Goal: Task Accomplishment & Management: Manage account settings

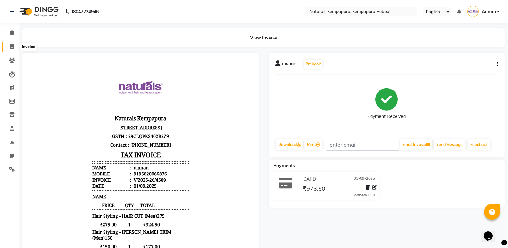
click at [15, 44] on span at bounding box center [11, 46] width 11 height 7
select select "service"
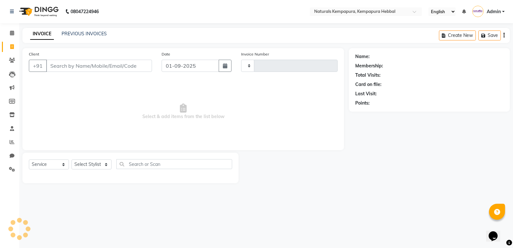
type input "4510"
select select "7848"
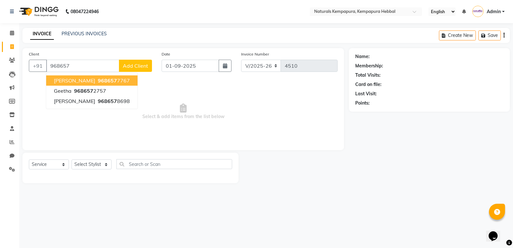
click at [81, 76] on button "Sanketh 968657 7767" at bounding box center [91, 80] width 91 height 10
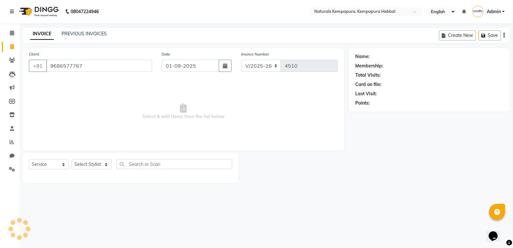
type input "9686577767"
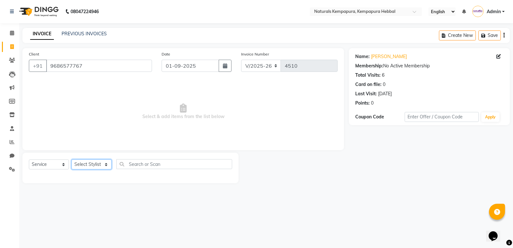
click at [101, 165] on select "Select Stylist ADARSH DANISH DURGA HARI HARAN JENNIFER Manager MOHD AARIS MOHD …" at bounding box center [91, 164] width 40 height 10
select select "70447"
click at [71, 159] on select "Select Stylist ADARSH DANISH DURGA HARI HARAN JENNIFER Manager MOHD AARIS MOHD …" at bounding box center [91, 164] width 40 height 10
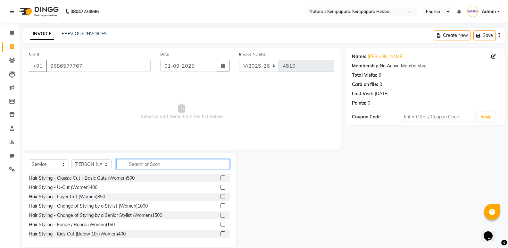
click at [161, 159] on input "text" at bounding box center [172, 164] width 113 height 10
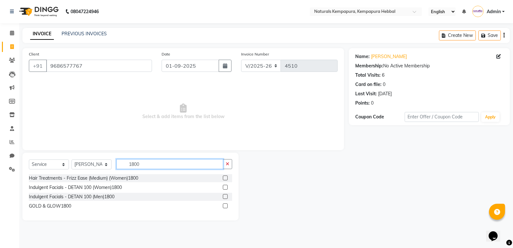
click at [146, 165] on input "1800" at bounding box center [169, 164] width 107 height 10
click at [146, 163] on input "1800" at bounding box center [169, 164] width 107 height 10
type input "1800"
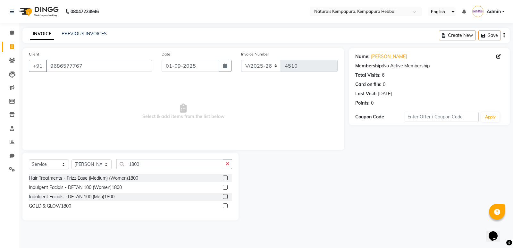
click at [132, 174] on div "Hair Treatments - Frizz Ease (Medium) (Women)1800" at bounding box center [130, 178] width 203 height 8
click at [132, 176] on div "Hair Treatments - Frizz Ease (Medium) (Women)1800" at bounding box center [83, 178] width 109 height 7
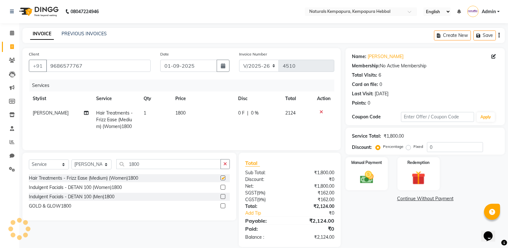
checkbox input "false"
click at [229, 165] on button "button" at bounding box center [224, 164] width 9 height 10
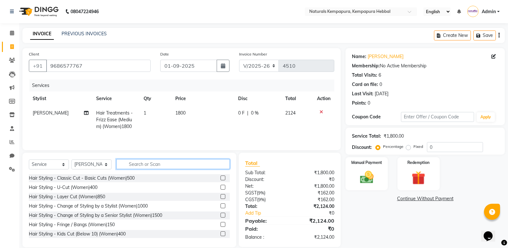
click at [137, 167] on input "text" at bounding box center [172, 164] width 113 height 10
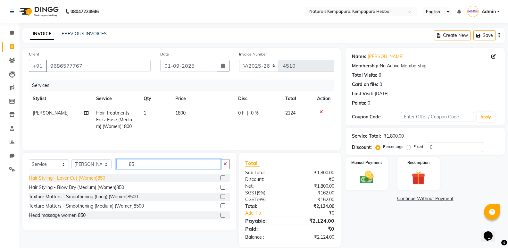
type input "85"
click at [96, 177] on div "Hair Styling - Layer Cut (Women)850" at bounding box center [67, 178] width 76 height 7
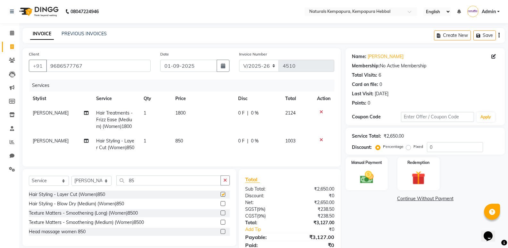
checkbox input "false"
click at [143, 185] on input "85" at bounding box center [168, 180] width 104 height 10
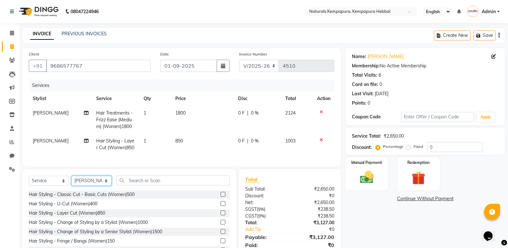
click at [94, 185] on select "Select Stylist ADARSH DANISH DURGA HARI HARAN JENNIFER Manager MOHD AARIS MOHD …" at bounding box center [91, 181] width 40 height 10
select select "70442"
click at [71, 180] on select "Select Stylist ADARSH DANISH DURGA HARI HARAN JENNIFER Manager MOHD AARIS MOHD …" at bounding box center [91, 181] width 40 height 10
click at [127, 185] on input "text" at bounding box center [172, 180] width 113 height 10
click at [378, 57] on link "[PERSON_NAME]" at bounding box center [385, 56] width 36 height 7
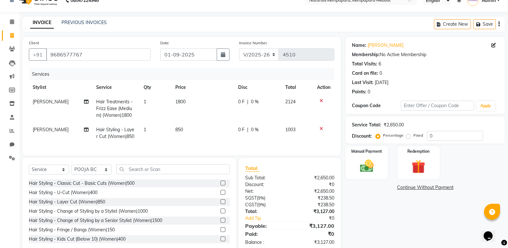
scroll to position [30, 0]
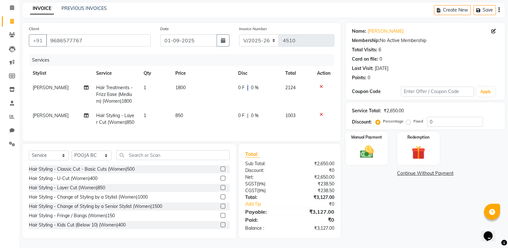
drag, startPoint x: 248, startPoint y: 85, endPoint x: 245, endPoint y: 83, distance: 3.7
click at [245, 84] on div "0 F | 0 %" at bounding box center [258, 87] width 40 height 7
select select "70447"
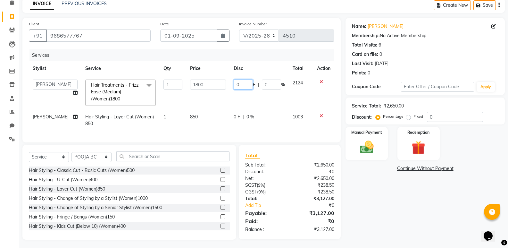
drag, startPoint x: 245, startPoint y: 83, endPoint x: 245, endPoint y: 90, distance: 6.7
click at [244, 84] on input "0" at bounding box center [243, 84] width 19 height 10
type input "0100"
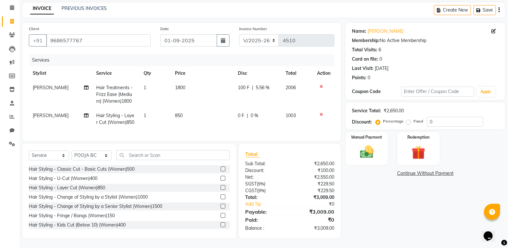
drag, startPoint x: 228, startPoint y: 114, endPoint x: 246, endPoint y: 120, distance: 18.4
click at [231, 115] on tr "MOHD MOBEEN Hair Styling - Layer Cut (Women)850 1 850 0 F | 0 % 1003" at bounding box center [181, 118] width 305 height 21
click at [245, 112] on div "0 F | 0 %" at bounding box center [258, 115] width 40 height 7
select select "70447"
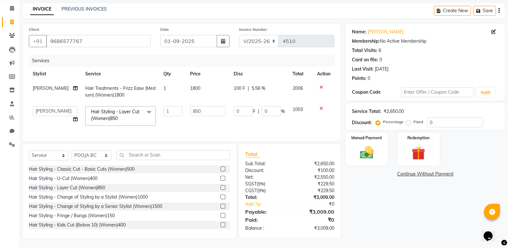
scroll to position [29, 0]
click at [245, 109] on input "0" at bounding box center [243, 111] width 19 height 10
type input "0100"
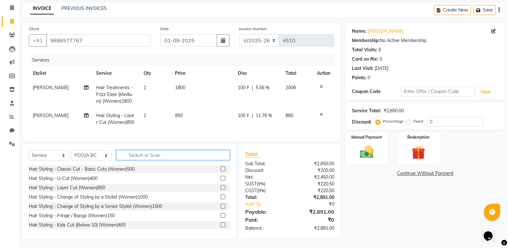
click at [169, 157] on input "text" at bounding box center [172, 155] width 113 height 10
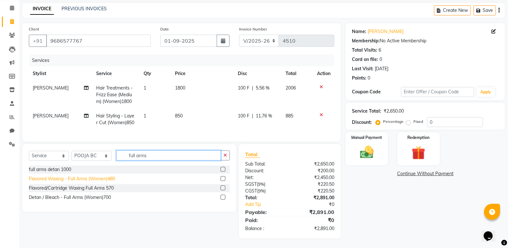
type input "full arms"
click at [111, 181] on div "Flavored Waxing - Full Arms (Women)480" at bounding box center [72, 178] width 86 height 7
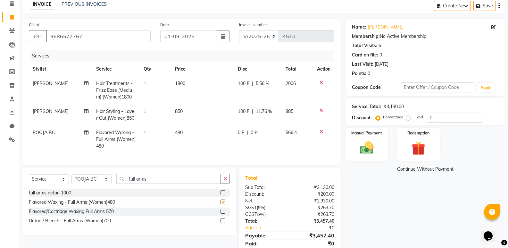
checkbox input "false"
drag, startPoint x: 138, startPoint y: 180, endPoint x: 98, endPoint y: 179, distance: 40.0
click at [103, 179] on div "Select Service Product Membership Package Voucher Prepaid Gift Card Select Styl…" at bounding box center [129, 181] width 201 height 15
type input "="
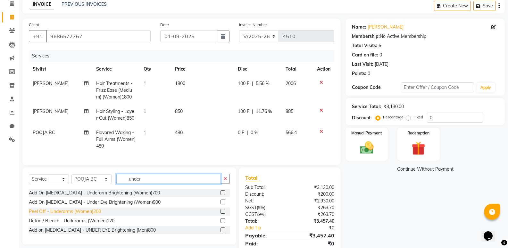
type input "under"
click at [93, 215] on div "Peel Off - Underarms (Women)200" at bounding box center [65, 211] width 72 height 7
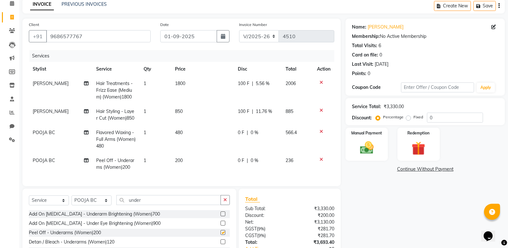
checkbox input "false"
drag, startPoint x: 158, startPoint y: 203, endPoint x: 24, endPoint y: 194, distance: 134.2
click at [33, 198] on div "Select Service Product Membership Package Voucher Prepaid Gift Card Select Styl…" at bounding box center [129, 226] width 214 height 77
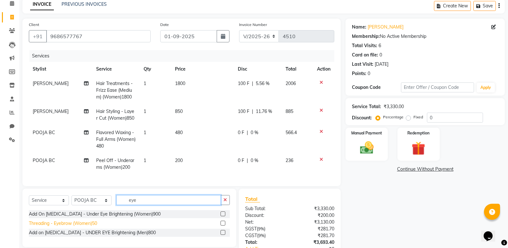
type input "eye"
click at [61, 226] on div "Threading - Eyebrow (Women)50" at bounding box center [63, 223] width 68 height 7
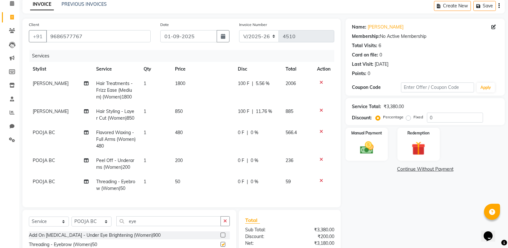
checkbox input "false"
drag, startPoint x: 162, startPoint y: 223, endPoint x: 1, endPoint y: 221, distance: 160.8
click at [45, 225] on div "Select Service Product Membership Package Voucher Prepaid Gift Card Select Styl…" at bounding box center [129, 223] width 201 height 15
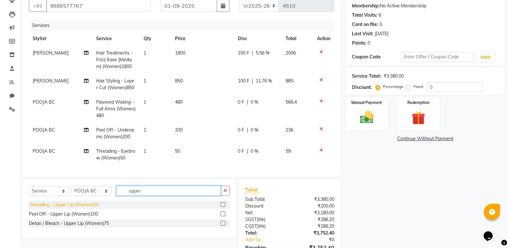
scroll to position [62, 0]
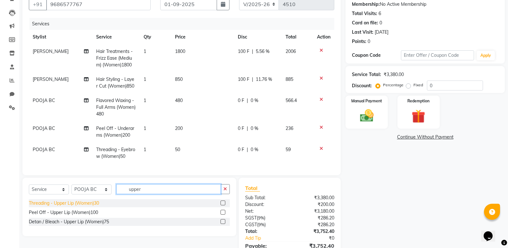
type input "upper"
click at [83, 206] on div "Threading - Upper Lip (Women)30" at bounding box center [64, 203] width 70 height 7
checkbox input "false"
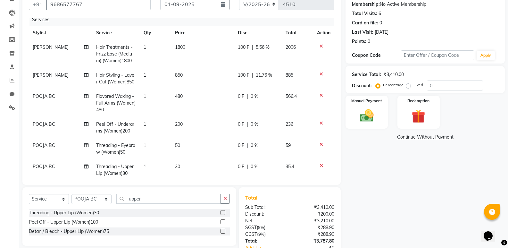
scroll to position [16, 0]
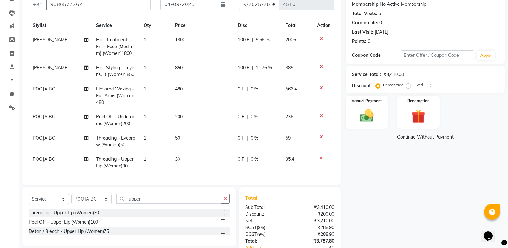
click at [235, 110] on td "0 F | 0 %" at bounding box center [258, 120] width 48 height 21
select select "70442"
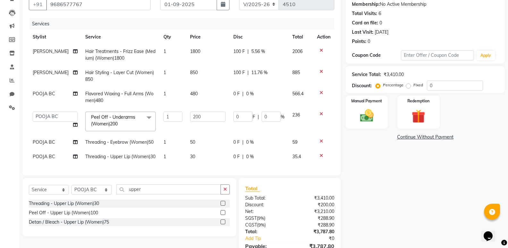
scroll to position [0, 0]
click at [233, 115] on input "0" at bounding box center [242, 116] width 19 height 10
type input "50"
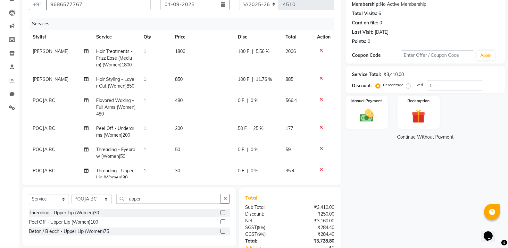
click at [238, 101] on span "0 F" at bounding box center [241, 100] width 6 height 7
select select "70442"
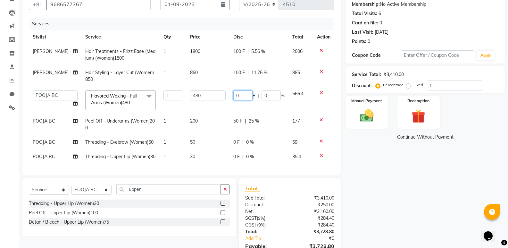
click at [233, 92] on input "0" at bounding box center [242, 95] width 19 height 10
type input "60"
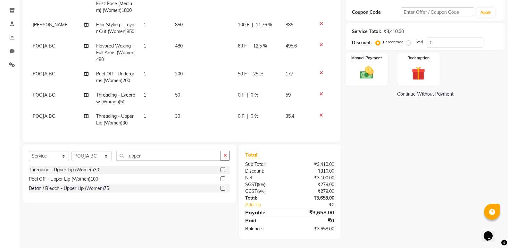
scroll to position [105, 0]
click at [359, 68] on img at bounding box center [366, 72] width 23 height 16
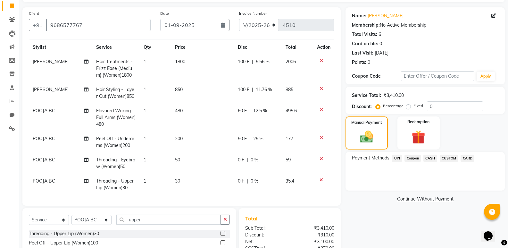
scroll to position [16, 0]
click at [395, 159] on span "UPI" at bounding box center [397, 157] width 10 height 7
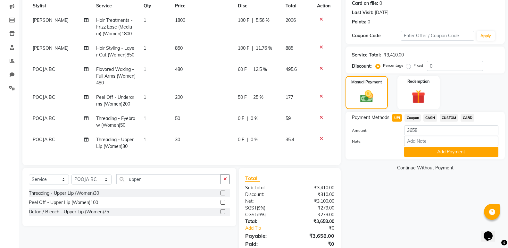
scroll to position [105, 0]
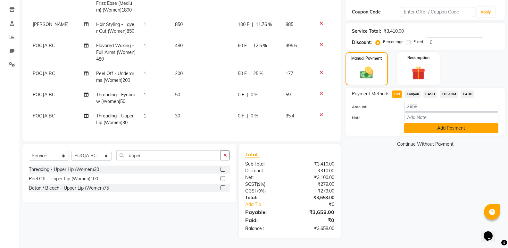
click at [444, 130] on button "Add Payment" at bounding box center [451, 128] width 94 height 10
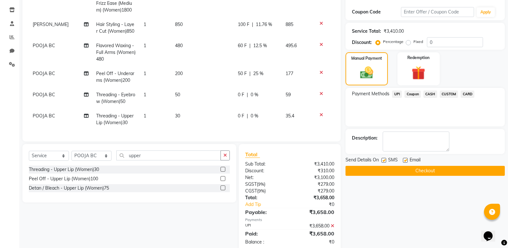
scroll to position [118, 0]
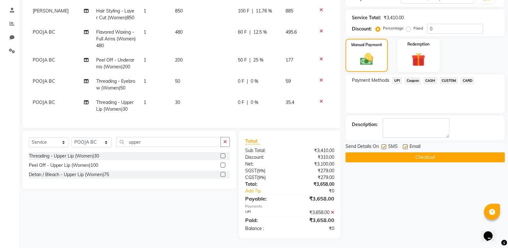
drag, startPoint x: 404, startPoint y: 143, endPoint x: 405, endPoint y: 148, distance: 5.8
click at [404, 145] on div "Email" at bounding box center [414, 147] width 23 height 8
click at [405, 148] on label at bounding box center [405, 146] width 5 height 5
click at [405, 148] on input "checkbox" at bounding box center [405, 147] width 4 height 4
checkbox input "false"
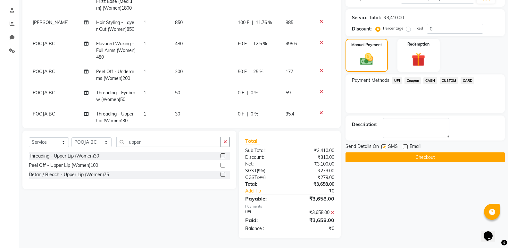
click at [416, 156] on button "Checkout" at bounding box center [424, 157] width 159 height 10
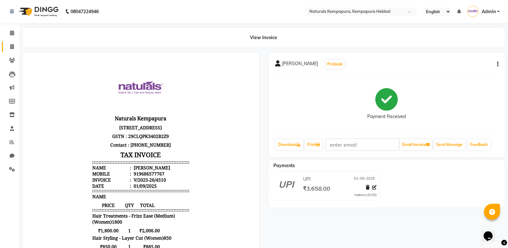
click at [14, 51] on link "Invoice" at bounding box center [9, 47] width 15 height 11
select select "service"
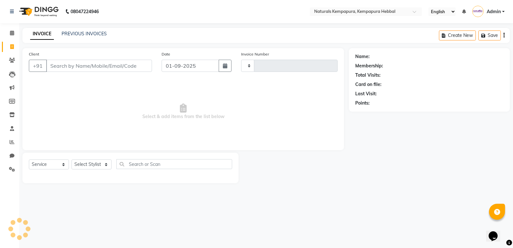
type input "4511"
select select "7848"
click at [122, 66] on input "Client" at bounding box center [99, 66] width 106 height 12
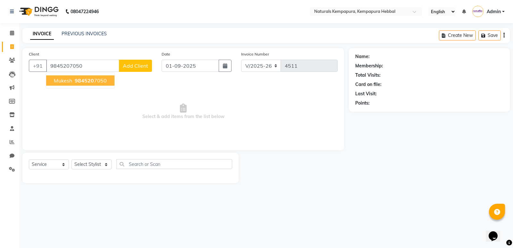
type input "9845207050"
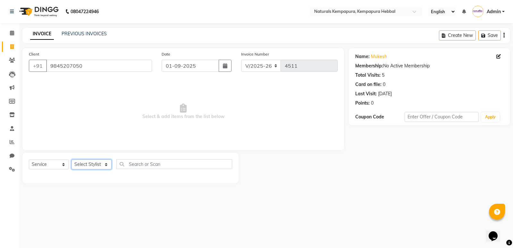
click at [105, 162] on select "Select Stylist ADARSH DANISH DURGA HARI HARAN JENNIFER Manager MOHD AARIS MOHD …" at bounding box center [91, 164] width 40 height 10
select select "70439"
click at [71, 159] on select "Select Stylist ADARSH DANISH DURGA HARI HARAN JENNIFER Manager MOHD AARIS MOHD …" at bounding box center [91, 164] width 40 height 10
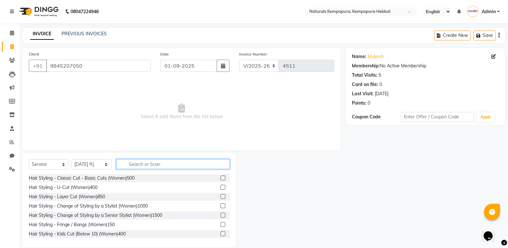
click at [145, 161] on input "text" at bounding box center [172, 164] width 113 height 10
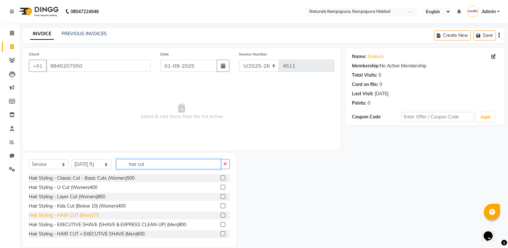
type input "hair cut"
click at [93, 215] on div "Hair Styling - HAIR CUT (Men)275" at bounding box center [64, 215] width 70 height 7
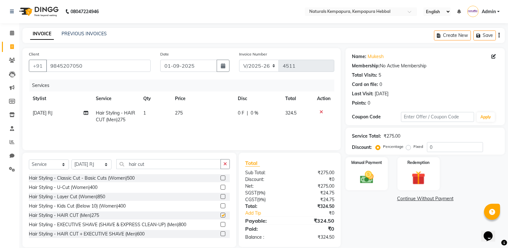
checkbox input "false"
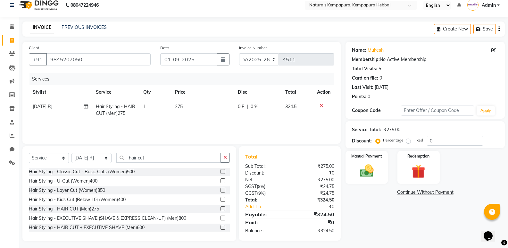
scroll to position [9, 0]
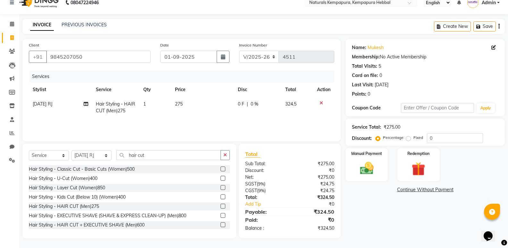
click at [239, 107] on td "0 F | 0 %" at bounding box center [257, 107] width 47 height 21
select select "70439"
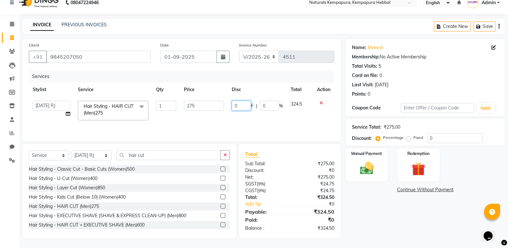
click at [235, 105] on input "0" at bounding box center [241, 106] width 19 height 10
type input "50"
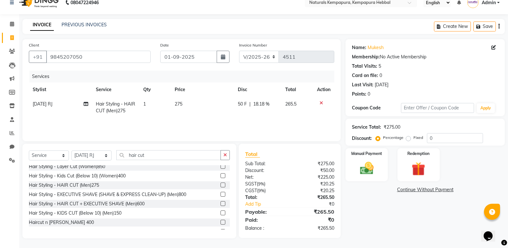
scroll to position [38, 0]
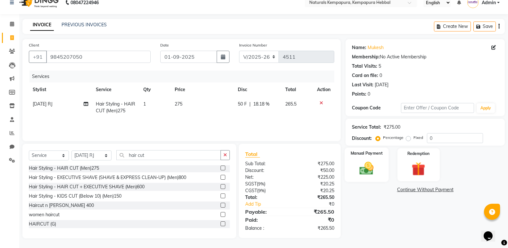
click at [367, 170] on img at bounding box center [366, 168] width 23 height 16
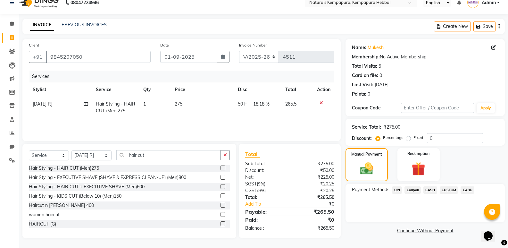
click at [398, 188] on span "UPI" at bounding box center [397, 189] width 10 height 7
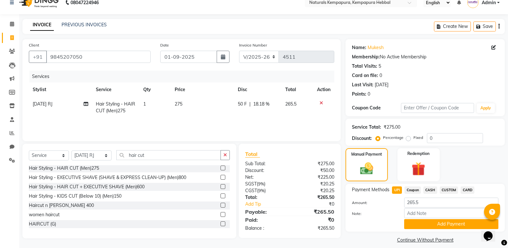
click at [433, 189] on span "CASH" at bounding box center [430, 189] width 14 height 7
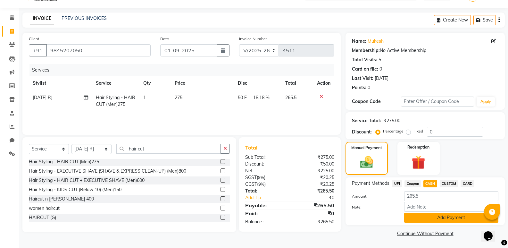
click at [429, 215] on button "Add Payment" at bounding box center [451, 217] width 94 height 10
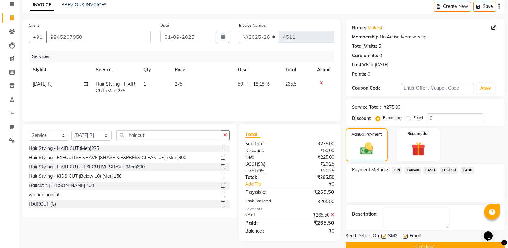
scroll to position [42, 0]
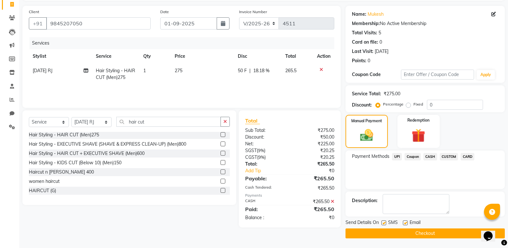
click at [407, 223] on label at bounding box center [405, 222] width 5 height 5
click at [407, 223] on input "checkbox" at bounding box center [405, 223] width 4 height 4
checkbox input "false"
click at [407, 231] on button "Checkout" at bounding box center [424, 233] width 159 height 10
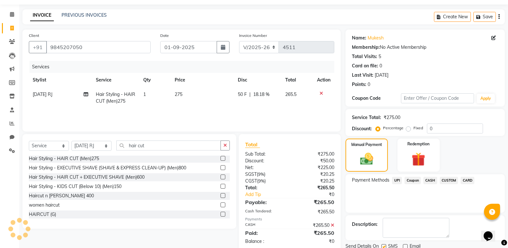
scroll to position [2, 0]
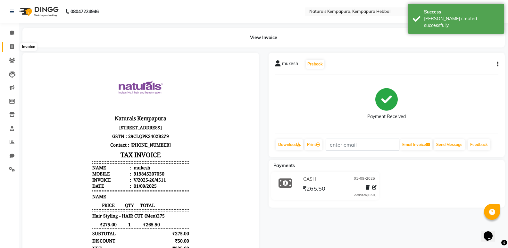
click at [10, 49] on span at bounding box center [11, 46] width 11 height 7
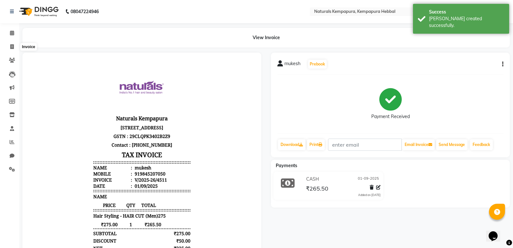
select select "service"
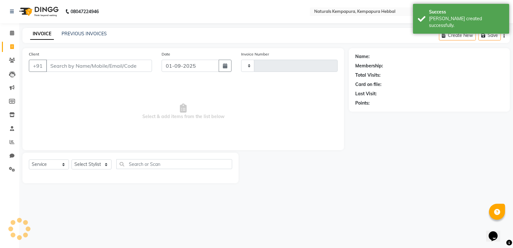
type input "4512"
select select "7848"
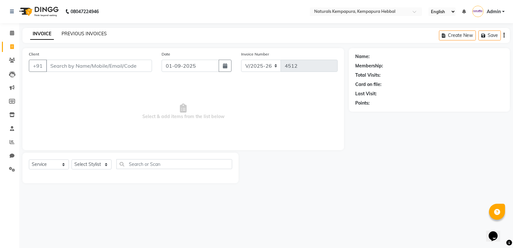
click at [71, 36] on link "PREVIOUS INVOICES" at bounding box center [84, 34] width 45 height 6
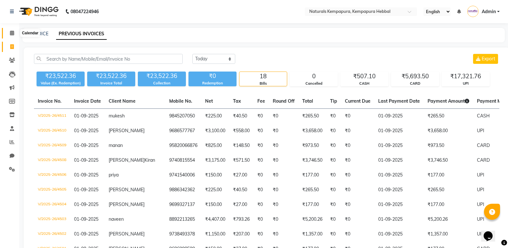
click at [13, 35] on span at bounding box center [11, 32] width 11 height 7
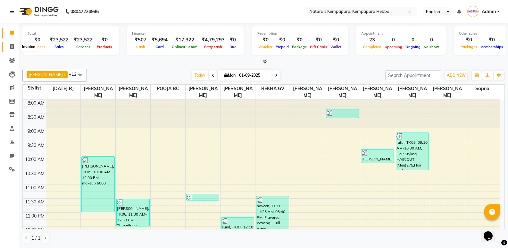
click at [16, 48] on span at bounding box center [11, 46] width 11 height 7
select select "service"
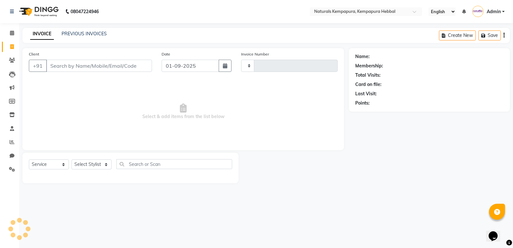
type input "4512"
select select "7848"
click at [62, 66] on input "Client" at bounding box center [99, 66] width 106 height 12
click at [108, 167] on select "Select Stylist ADARSH DANISH DURGA HARI HARAN JENNIFER Manager MOHD AARIS MOHD …" at bounding box center [91, 164] width 40 height 10
select select "83640"
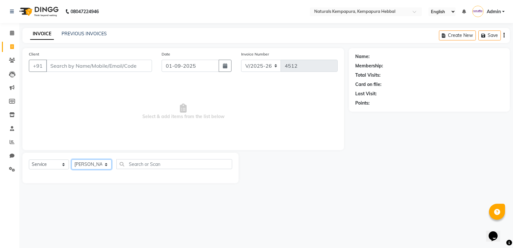
click at [71, 159] on select "Select Stylist ADARSH DANISH DURGA HARI HARAN JENNIFER Manager MOHD AARIS MOHD …" at bounding box center [91, 164] width 40 height 10
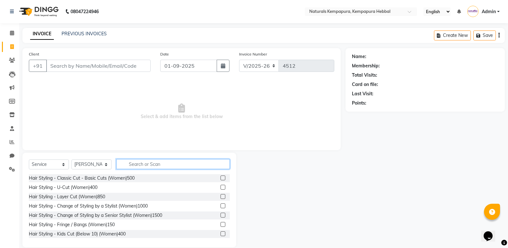
click at [126, 163] on input "text" at bounding box center [172, 164] width 113 height 10
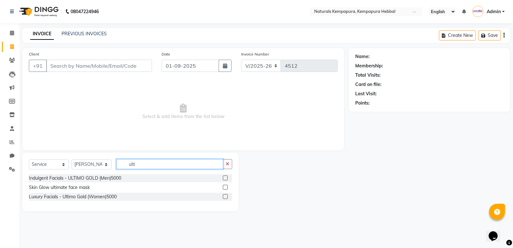
drag, startPoint x: 145, startPoint y: 164, endPoint x: 113, endPoint y: 161, distance: 31.8
click at [113, 161] on div "Select Service Product Membership Package Voucher Prepaid Gift Card Select Styl…" at bounding box center [130, 166] width 203 height 15
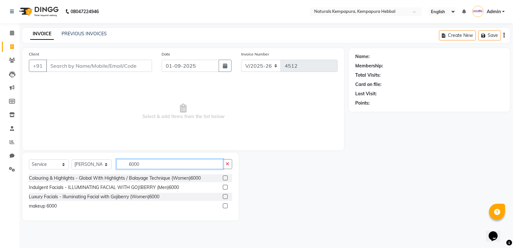
drag, startPoint x: 149, startPoint y: 164, endPoint x: 93, endPoint y: 151, distance: 57.8
click at [120, 156] on div "Select Service Product Membership Package Voucher Prepaid Gift Card Select Styl…" at bounding box center [130, 186] width 216 height 68
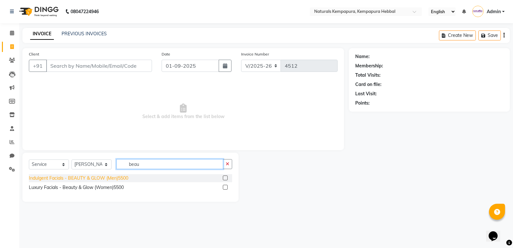
type input "beau"
click at [107, 177] on div "Indulgent Facials - BEAUTY & GLOW (Men)5500" at bounding box center [78, 178] width 99 height 7
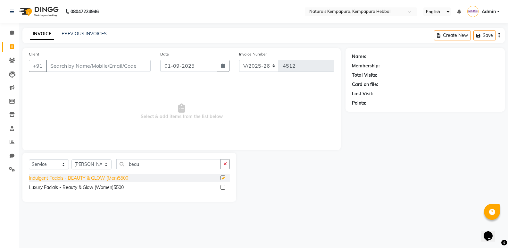
checkbox input "false"
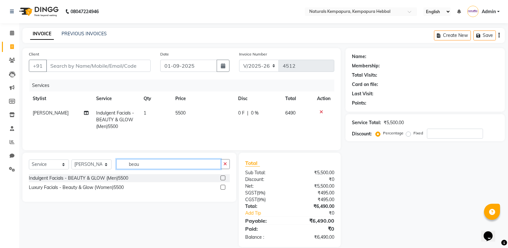
drag, startPoint x: 165, startPoint y: 166, endPoint x: 108, endPoint y: 162, distance: 57.5
click at [108, 162] on div "Select Service Product Membership Package Voucher Prepaid Gift Card Select Styl…" at bounding box center [129, 166] width 201 height 15
click at [124, 187] on div "Luxury Facials - Beauty & Glow (Women)5500" at bounding box center [76, 187] width 95 height 7
checkbox input "false"
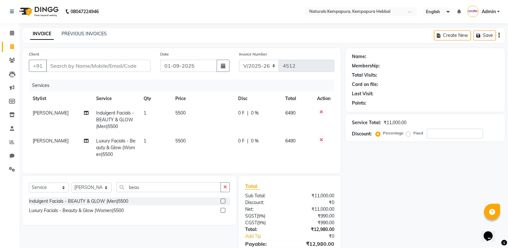
click at [322, 112] on icon at bounding box center [321, 112] width 4 height 4
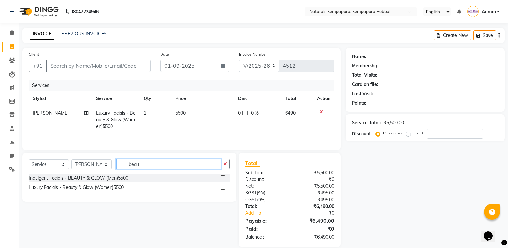
drag, startPoint x: 160, startPoint y: 163, endPoint x: 95, endPoint y: 155, distance: 65.5
click at [96, 156] on div "Select Service Product Membership Package Voucher Prepaid Gift Card Select Styl…" at bounding box center [129, 176] width 214 height 49
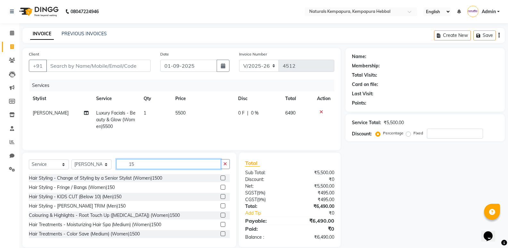
type input "1"
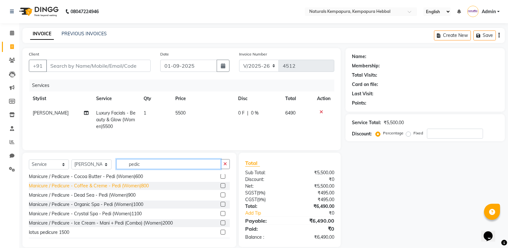
scroll to position [64, 0]
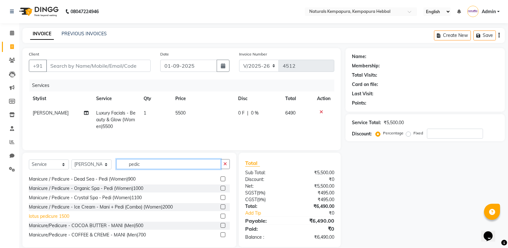
type input "pedic"
click at [64, 217] on div "lotus pedicure 1500" at bounding box center [49, 216] width 40 height 7
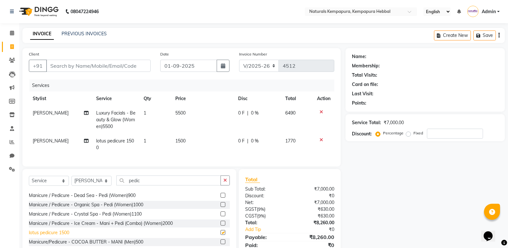
checkbox input "false"
drag, startPoint x: 146, startPoint y: 187, endPoint x: 91, endPoint y: 185, distance: 55.8
click at [97, 186] on div "Select Service Product Membership Package Voucher Prepaid Gift Card Select Styl…" at bounding box center [129, 182] width 201 height 15
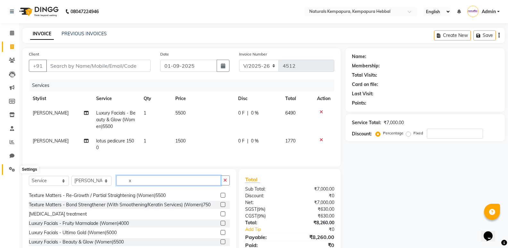
type input "x"
click at [8, 170] on span at bounding box center [11, 169] width 11 height 7
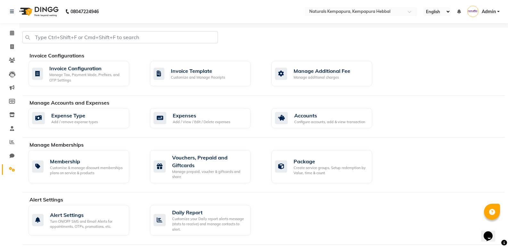
scroll to position [64, 0]
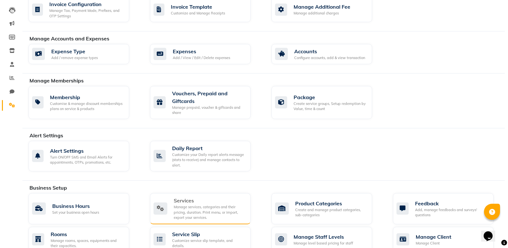
click at [185, 202] on div "Services" at bounding box center [210, 200] width 72 height 8
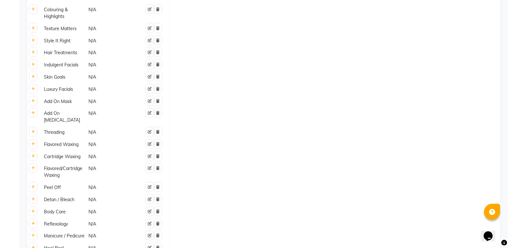
scroll to position [673, 0]
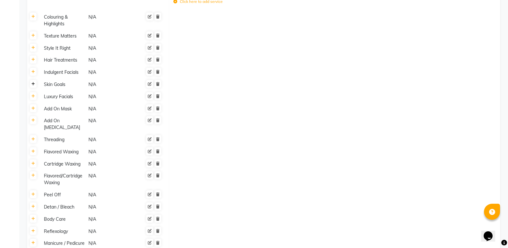
click at [35, 80] on link at bounding box center [33, 84] width 7 height 8
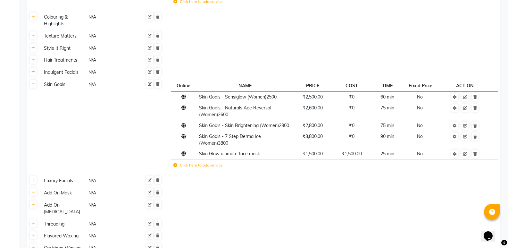
click at [192, 162] on label "Click here to add service" at bounding box center [197, 165] width 49 height 6
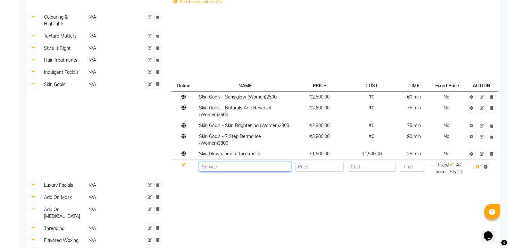
click at [219, 161] on input at bounding box center [245, 166] width 92 height 10
type input "Under Eye Treatment"
type input "1200"
type input "30"
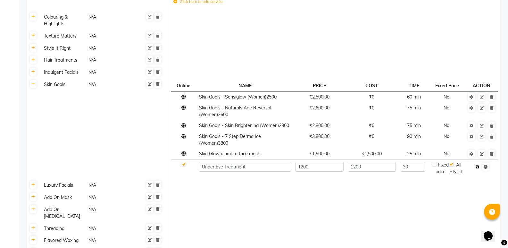
click at [478, 165] on icon "button" at bounding box center [477, 167] width 4 height 4
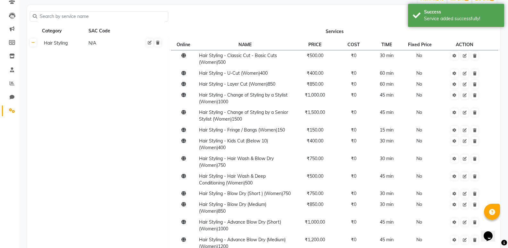
scroll to position [0, 0]
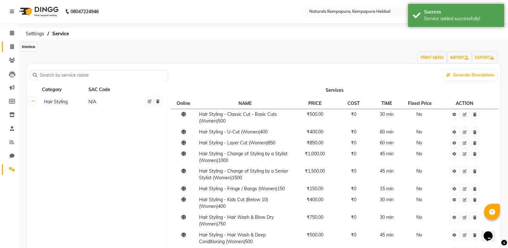
click at [13, 48] on icon at bounding box center [12, 46] width 4 height 5
select select "7848"
select select "service"
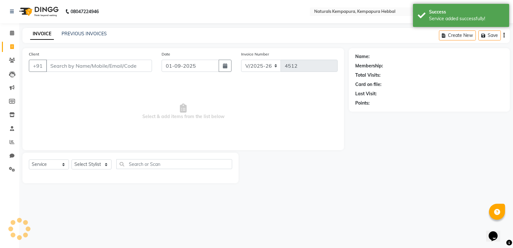
click at [97, 67] on input "Client" at bounding box center [99, 66] width 106 height 12
drag, startPoint x: 104, startPoint y: 164, endPoint x: 104, endPoint y: 160, distance: 4.2
click at [104, 164] on select "Select Stylist ADARSH DANISH DURGA HARI HARAN JENNIFER Manager MOHD AARIS MOHD …" at bounding box center [91, 164] width 40 height 10
select select "83640"
click at [71, 159] on select "Select Stylist ADARSH DANISH DURGA HARI HARAN JENNIFER Manager MOHD AARIS MOHD …" at bounding box center [91, 164] width 40 height 10
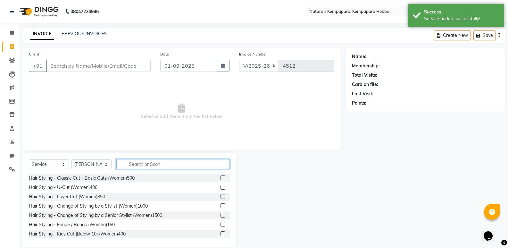
click at [128, 161] on input "text" at bounding box center [172, 164] width 113 height 10
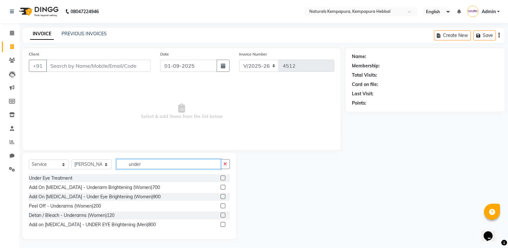
type input "under"
click at [77, 177] on div "Under Eye Treatment" at bounding box center [129, 178] width 201 height 8
click at [72, 177] on div "Under Eye Treatment" at bounding box center [51, 178] width 44 height 7
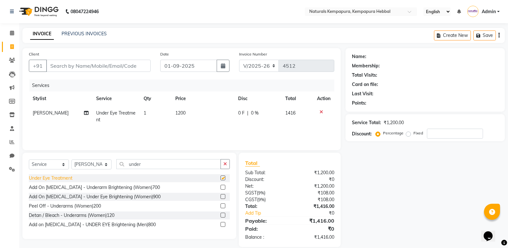
checkbox input "false"
drag, startPoint x: 200, startPoint y: 167, endPoint x: 129, endPoint y: 162, distance: 70.6
click at [131, 163] on input "under" at bounding box center [168, 164] width 104 height 10
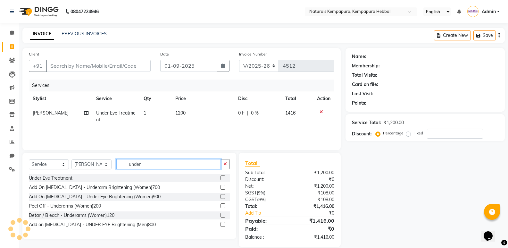
type input "u"
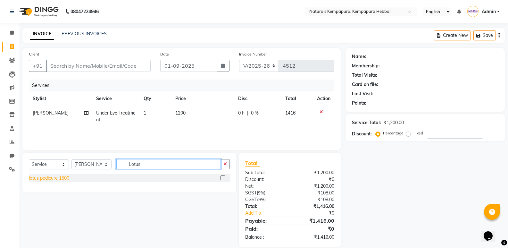
type input "Lotus"
click at [59, 180] on div "lotus pedicure 1500" at bounding box center [49, 178] width 40 height 7
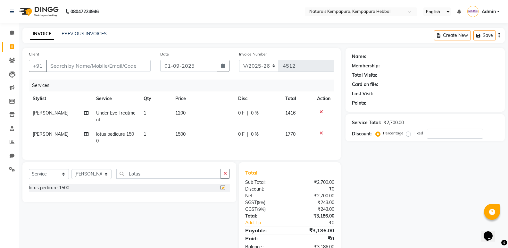
checkbox input "false"
drag, startPoint x: 147, startPoint y: 179, endPoint x: 83, endPoint y: 177, distance: 64.8
click at [103, 179] on div "Select Service Product Membership Package Voucher Prepaid Gift Card Select Styl…" at bounding box center [129, 176] width 201 height 15
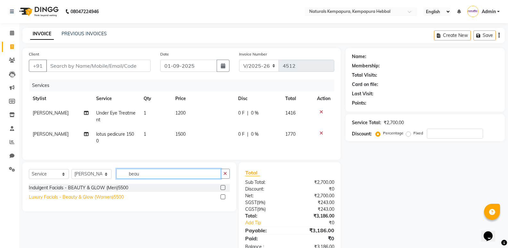
type input "beau"
click at [100, 200] on div "Luxury Facials - Beauty & Glow (Women)5500" at bounding box center [76, 197] width 95 height 7
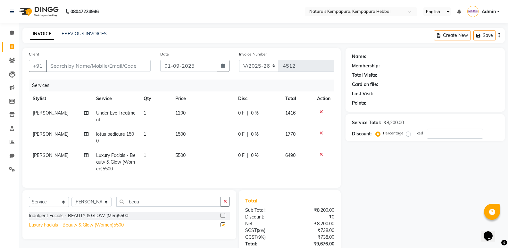
checkbox input "false"
drag, startPoint x: 153, startPoint y: 205, endPoint x: 72, endPoint y: 203, distance: 81.4
click at [115, 206] on div "Select Service Product Membership Package Voucher Prepaid Gift Card Select Styl…" at bounding box center [129, 203] width 201 height 15
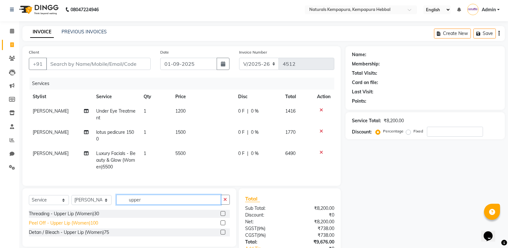
scroll to position [32, 0]
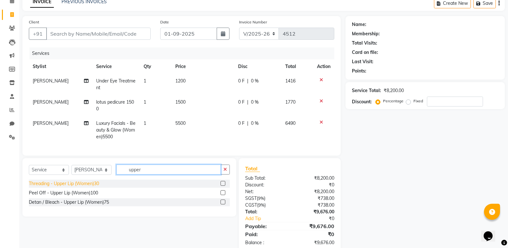
type input "upper"
click at [82, 187] on div "Threading - Upper Lip (Women)30" at bounding box center [64, 183] width 70 height 7
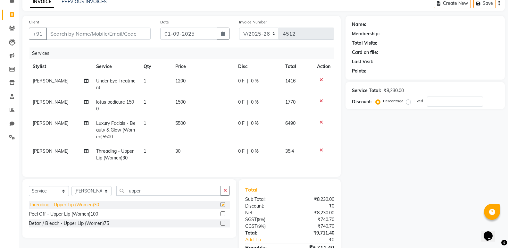
checkbox input "false"
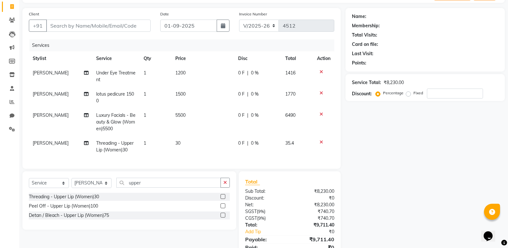
scroll to position [0, 0]
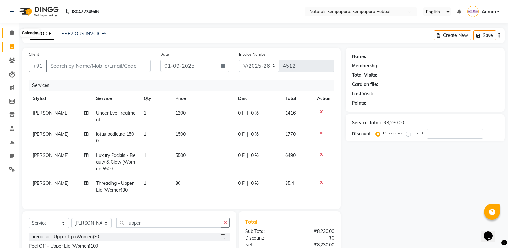
click at [14, 33] on icon at bounding box center [12, 32] width 4 height 5
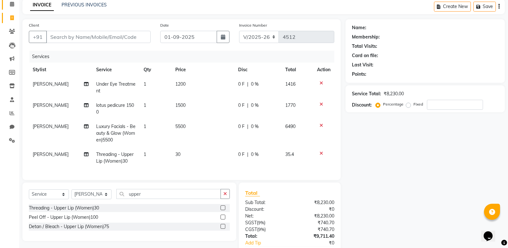
scroll to position [32, 0]
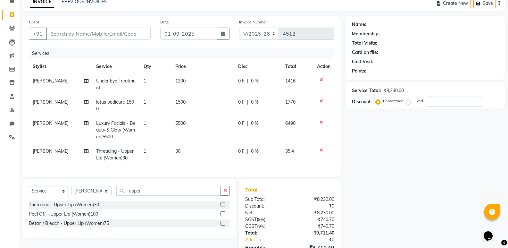
click at [235, 79] on td "0 F | 0 %" at bounding box center [257, 84] width 47 height 21
select select "83640"
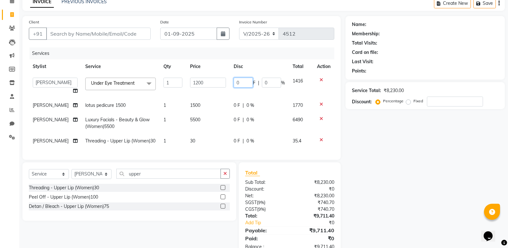
click at [235, 79] on input "0" at bounding box center [243, 83] width 19 height 10
type input "100"
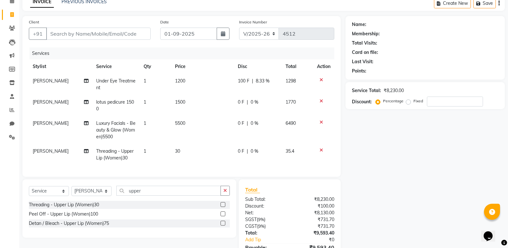
click at [236, 101] on td "0 F | 0 %" at bounding box center [257, 105] width 47 height 21
select select "83640"
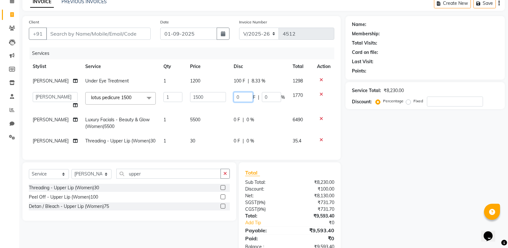
click at [236, 101] on input "0" at bounding box center [243, 97] width 19 height 10
type input "100"
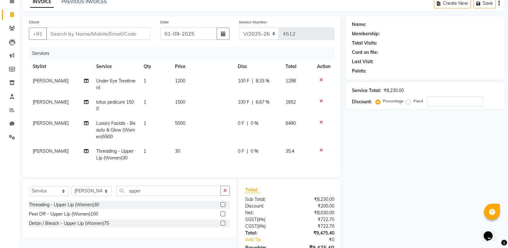
click at [237, 123] on td "0 F | 0 %" at bounding box center [257, 130] width 47 height 28
select select "83640"
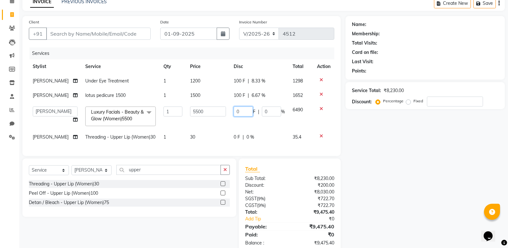
click at [236, 114] on input "0" at bounding box center [243, 111] width 19 height 10
type input "300"
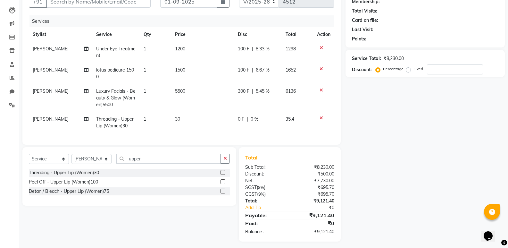
scroll to position [72, 0]
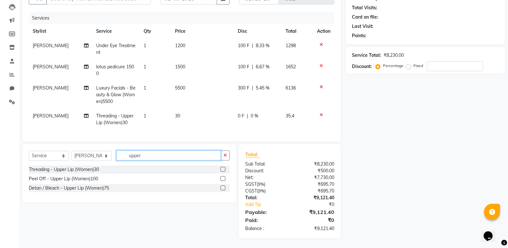
drag, startPoint x: 149, startPoint y: 154, endPoint x: 118, endPoint y: 149, distance: 31.2
click at [124, 149] on div "Select Service Product Membership Package Voucher Prepaid Gift Card Select Styl…" at bounding box center [129, 173] width 214 height 58
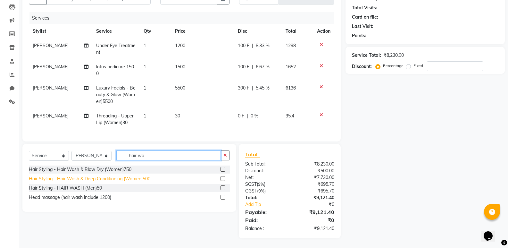
type input "hair wa"
click at [135, 178] on div "Hair Styling - Hair Wash & Deep Conditioning (Women)500" at bounding box center [89, 178] width 121 height 7
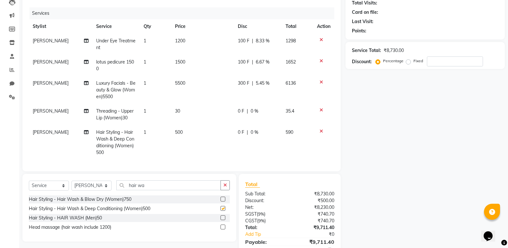
checkbox input "false"
click at [234, 134] on td "0 F | 0 %" at bounding box center [257, 142] width 47 height 35
select select "83640"
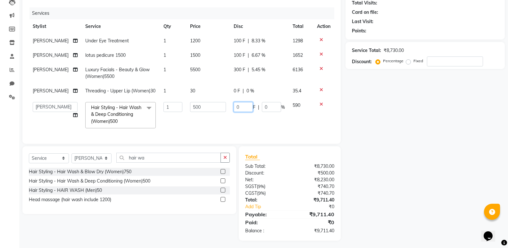
click at [235, 112] on input "0" at bounding box center [243, 107] width 19 height 10
type input "50"
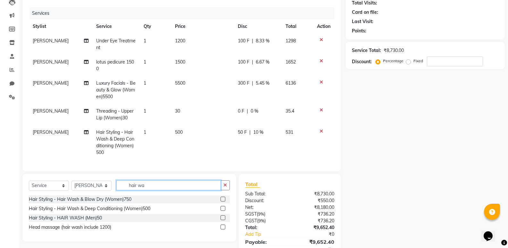
drag, startPoint x: 161, startPoint y: 185, endPoint x: 106, endPoint y: 178, distance: 55.5
click at [118, 179] on div "Select Service Product Membership Package Voucher Prepaid Gift Card Select Styl…" at bounding box center [129, 208] width 214 height 68
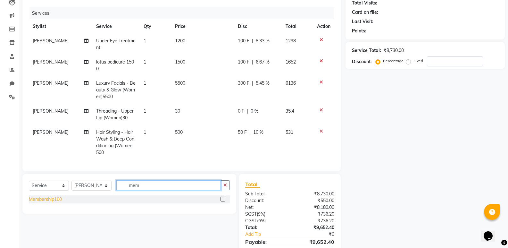
type input "mem"
click at [59, 202] on div "Membership100" at bounding box center [45, 199] width 33 height 7
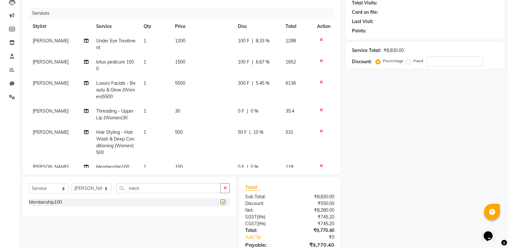
checkbox input "false"
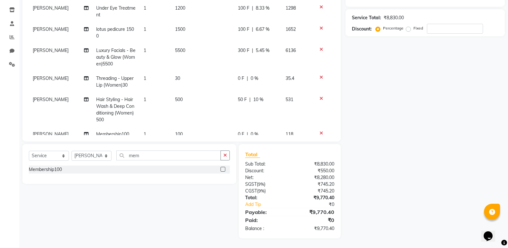
scroll to position [0, 0]
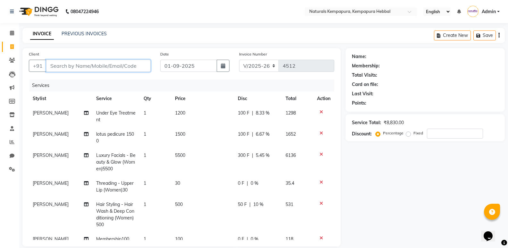
click at [76, 62] on input "Client" at bounding box center [98, 66] width 104 height 12
paste input "9886149941"
type input "9886149941"
type input "0"
type input "9886149941"
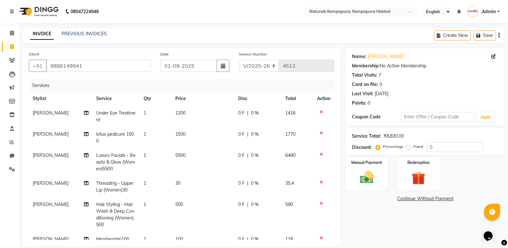
click at [238, 113] on span "0 F" at bounding box center [241, 113] width 6 height 7
select select "83640"
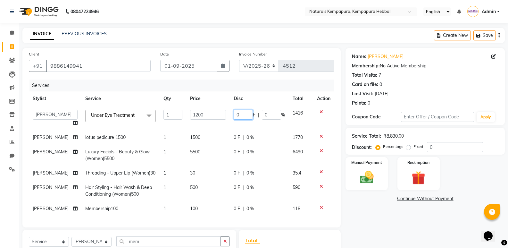
click at [236, 118] on input "0" at bounding box center [243, 115] width 19 height 10
type input "100"
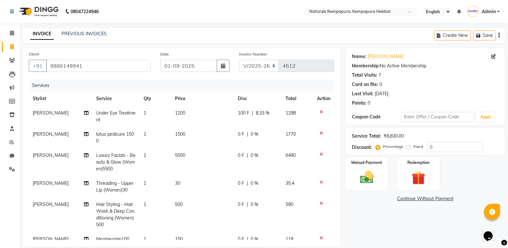
click at [234, 132] on td "0 F | 0 %" at bounding box center [257, 137] width 47 height 21
select select "83640"
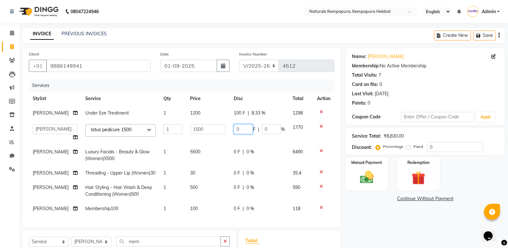
click at [236, 128] on input "0" at bounding box center [243, 129] width 19 height 10
type input "100"
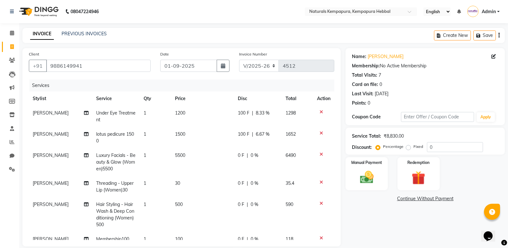
click at [238, 154] on span "0 F" at bounding box center [241, 155] width 6 height 7
select select "83640"
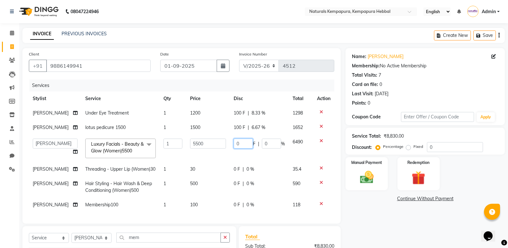
click at [235, 145] on input "0" at bounding box center [243, 143] width 19 height 10
type input "300"
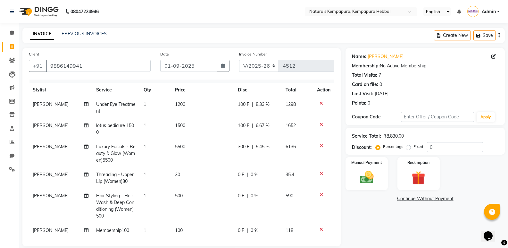
scroll to position [16, 0]
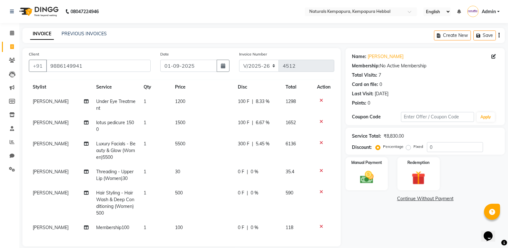
click at [238, 189] on span "0 F" at bounding box center [241, 192] width 6 height 7
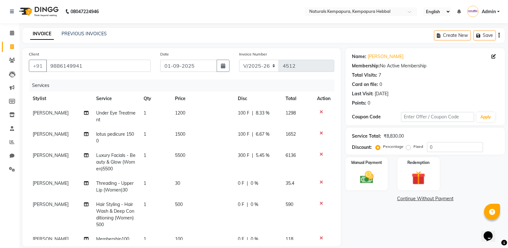
select select "83640"
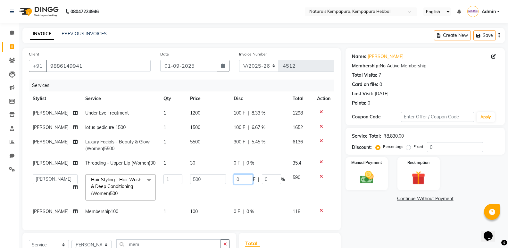
click at [235, 184] on input "0" at bounding box center [243, 179] width 19 height 10
type input "50"
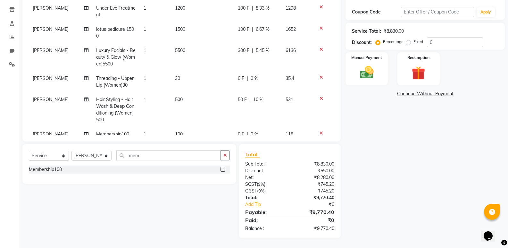
click at [57, 100] on span "RAJESHWARI" at bounding box center [51, 99] width 36 height 6
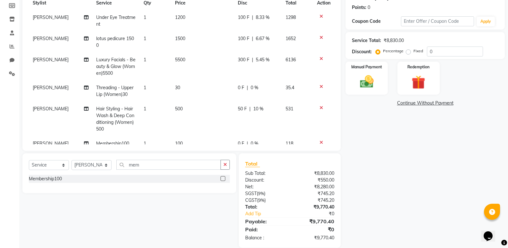
select select "83640"
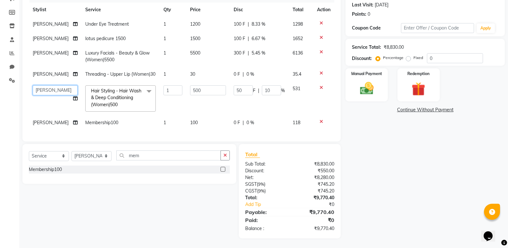
click at [63, 92] on select "ADARSH DANISH DURGA HARI HARAN JENNIFER Manager MOHD AARIS MOHD ANAS MOHD MOBEE…" at bounding box center [55, 90] width 45 height 10
select select "70439"
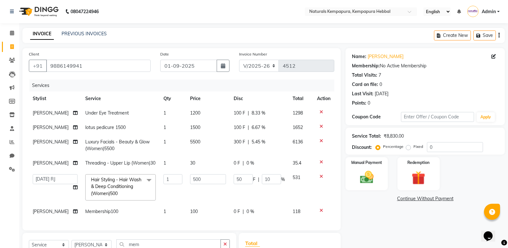
scroll to position [96, 0]
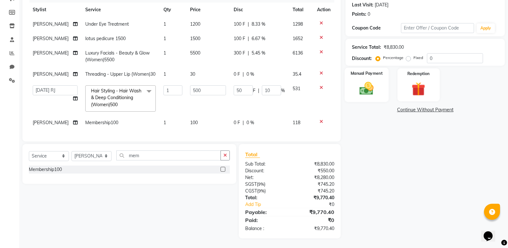
click at [375, 82] on img at bounding box center [366, 88] width 23 height 16
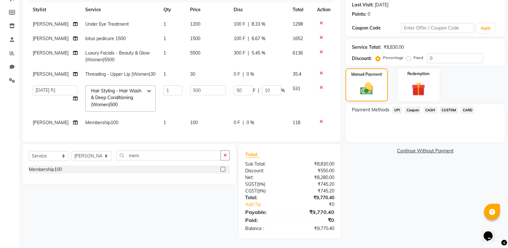
scroll to position [100, 0]
click at [395, 106] on span "UPI" at bounding box center [397, 109] width 10 height 7
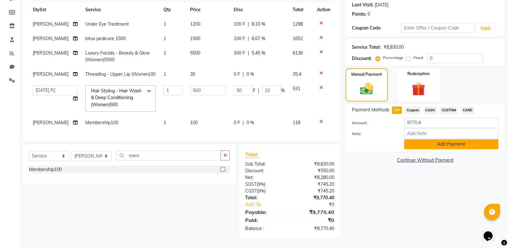
click at [426, 139] on button "Add Payment" at bounding box center [451, 144] width 94 height 10
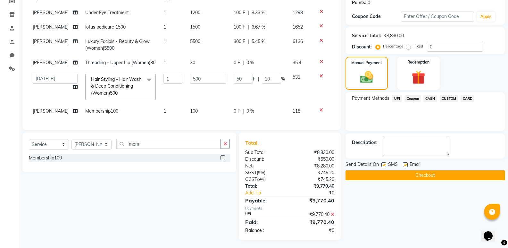
scroll to position [114, 0]
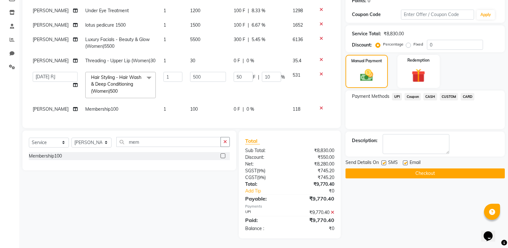
click at [405, 160] on label at bounding box center [405, 162] width 5 height 5
click at [405, 161] on input "checkbox" at bounding box center [405, 163] width 4 height 4
checkbox input "false"
click at [409, 168] on button "Checkout" at bounding box center [424, 173] width 159 height 10
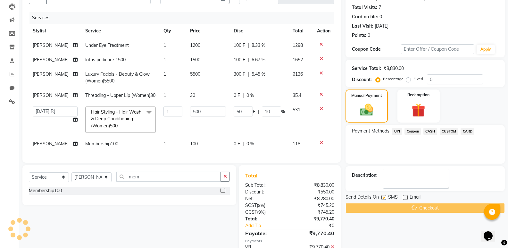
scroll to position [0, 0]
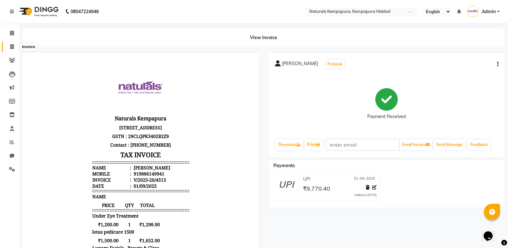
click at [15, 45] on span at bounding box center [11, 46] width 11 height 7
select select "service"
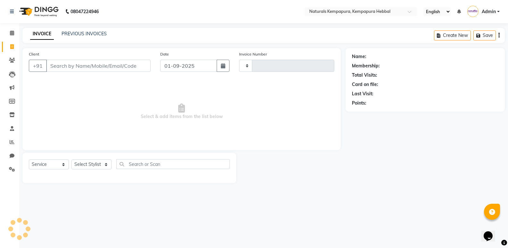
type input "4514"
select select "7848"
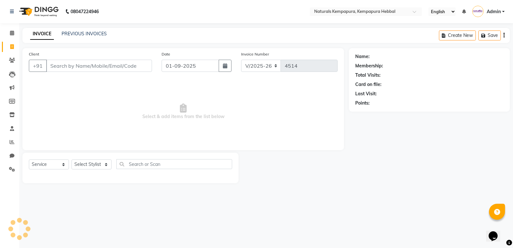
click at [84, 63] on input "Client" at bounding box center [99, 66] width 106 height 12
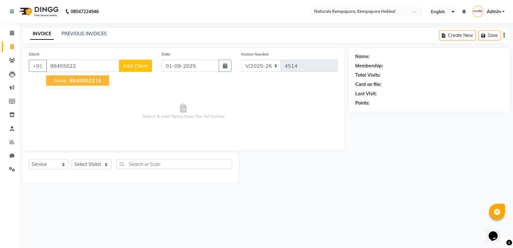
click at [92, 79] on span "98455022" at bounding box center [82, 80] width 26 height 6
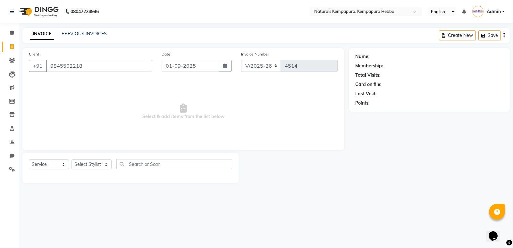
type input "9845502218"
drag, startPoint x: 97, startPoint y: 164, endPoint x: 98, endPoint y: 159, distance: 4.6
click at [97, 164] on select "Select Stylist ADARSH DANISH DURGA HARI HARAN JENNIFER Manager MOHD AARIS MOHD …" at bounding box center [91, 164] width 40 height 10
select select "70449"
click at [71, 159] on select "Select Stylist ADARSH DANISH DURGA HARI HARAN JENNIFER Manager MOHD AARIS MOHD …" at bounding box center [91, 164] width 40 height 10
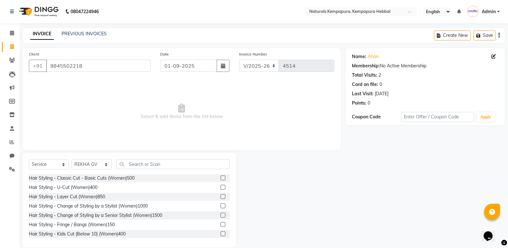
click at [135, 169] on div "Select Service Product Membership Package Voucher Prepaid Gift Card Select Styl…" at bounding box center [129, 166] width 201 height 15
click at [138, 162] on input "text" at bounding box center [172, 164] width 113 height 10
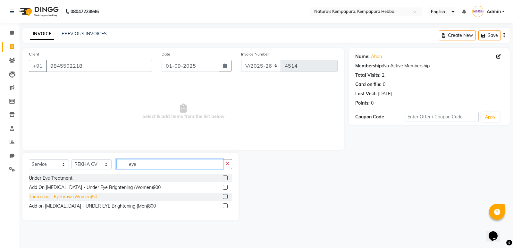
type input "eye"
click at [95, 199] on div "Threading - Eyebrow (Women)50" at bounding box center [63, 196] width 68 height 7
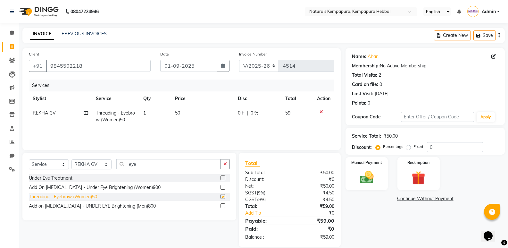
checkbox input "false"
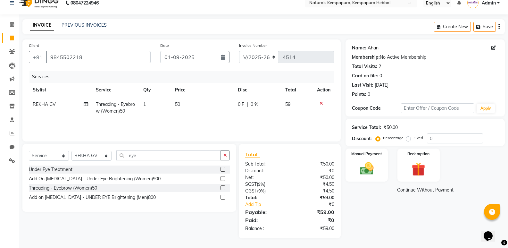
click at [370, 48] on link "Ahan" at bounding box center [372, 48] width 11 height 7
click at [65, 53] on input "9845502218" at bounding box center [98, 57] width 104 height 12
click at [65, 54] on input "9845502218" at bounding box center [98, 57] width 104 height 12
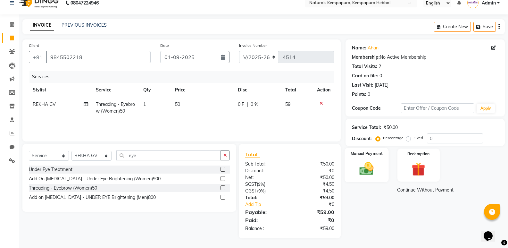
click at [368, 173] on img at bounding box center [366, 168] width 23 height 16
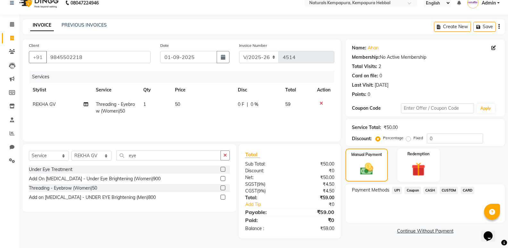
click at [395, 188] on span "UPI" at bounding box center [397, 189] width 10 height 7
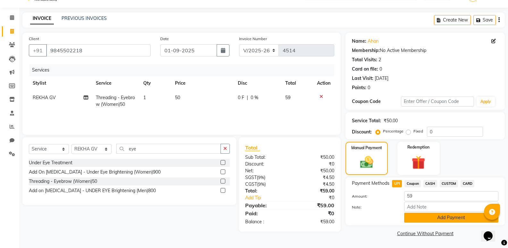
click at [411, 213] on button "Add Payment" at bounding box center [451, 217] width 94 height 10
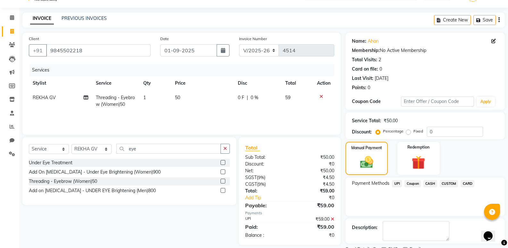
scroll to position [42, 0]
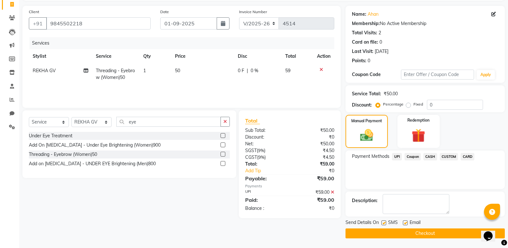
click at [406, 220] on label at bounding box center [405, 222] width 5 height 5
click at [406, 221] on input "checkbox" at bounding box center [405, 223] width 4 height 4
checkbox input "false"
click at [407, 230] on button "Checkout" at bounding box center [424, 233] width 159 height 10
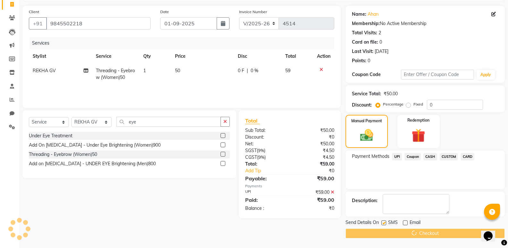
scroll to position [0, 0]
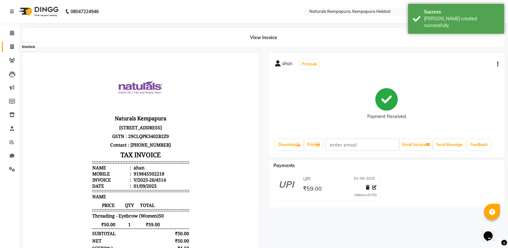
click at [10, 48] on icon at bounding box center [12, 46] width 4 height 5
select select "service"
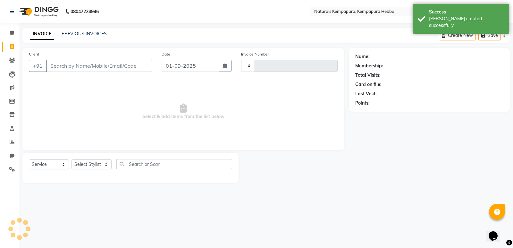
type input "4515"
select select "7848"
click at [89, 67] on input "Client" at bounding box center [99, 66] width 106 height 12
type input "9611911444"
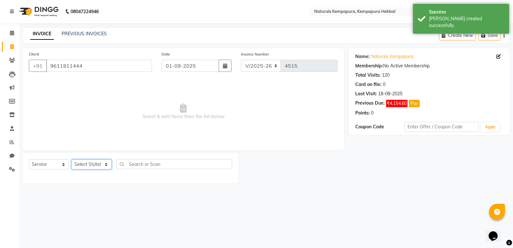
click at [103, 161] on select "Select Stylist ADARSH DANISH DURGA HARI HARAN JENNIFER Manager MOHD AARIS MOHD …" at bounding box center [91, 164] width 40 height 10
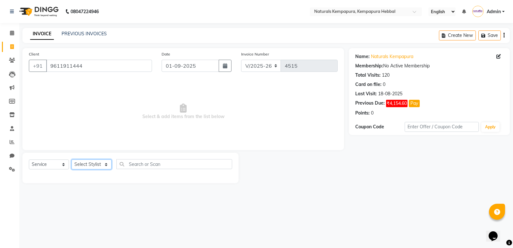
select select "70442"
click at [71, 159] on select "Select Stylist ADARSH DANISH DURGA HARI HARAN JENNIFER Manager MOHD AARIS MOHD …" at bounding box center [91, 164] width 40 height 10
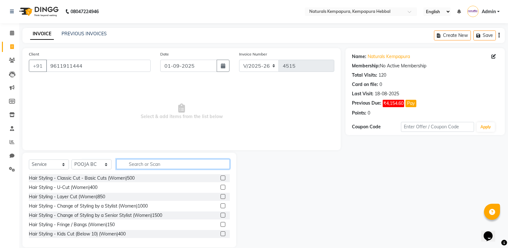
click at [140, 160] on input "text" at bounding box center [172, 164] width 113 height 10
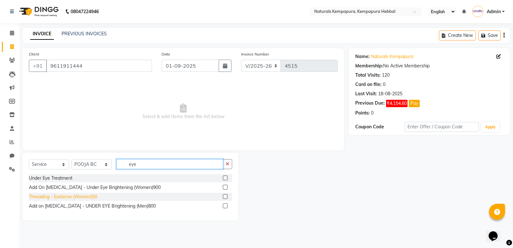
type input "eye"
click at [90, 198] on div "Threading - Eyebrow (Women)50" at bounding box center [63, 196] width 68 height 7
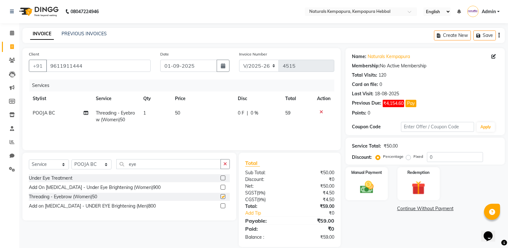
checkbox input "false"
drag, startPoint x: 177, startPoint y: 167, endPoint x: 69, endPoint y: 147, distance: 109.3
click at [70, 148] on div "Client +91 9611911444 Date 01-09-2025 Invoice Number V/2025 V/2025-26 4515 Serv…" at bounding box center [182, 147] width 328 height 199
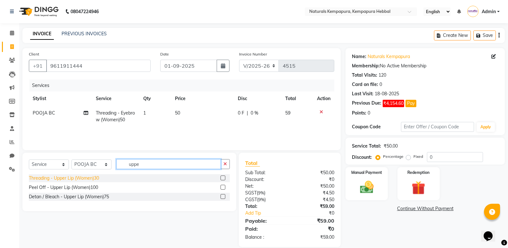
type input "uppe"
click at [82, 178] on div "Threading - Upper Lip (Women)30" at bounding box center [64, 178] width 70 height 7
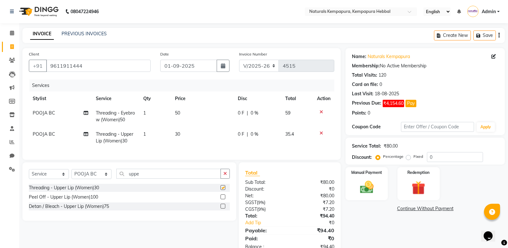
checkbox input "false"
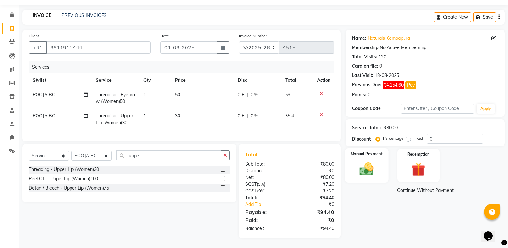
click at [361, 169] on img at bounding box center [366, 169] width 23 height 16
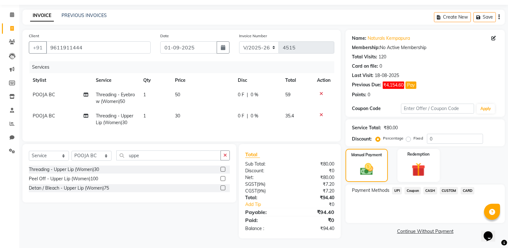
click at [395, 187] on span "UPI" at bounding box center [397, 190] width 10 height 7
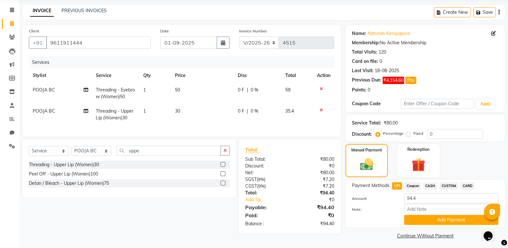
click at [432, 188] on span "CASH" at bounding box center [430, 185] width 14 height 7
click at [426, 209] on input "Note:" at bounding box center [451, 209] width 94 height 10
click at [417, 217] on button "Add Payment" at bounding box center [451, 220] width 94 height 10
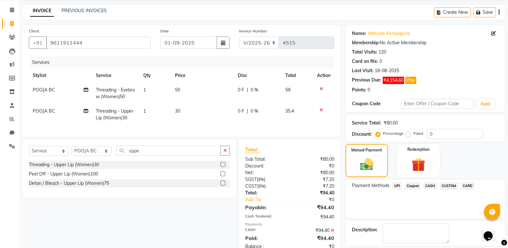
scroll to position [52, 0]
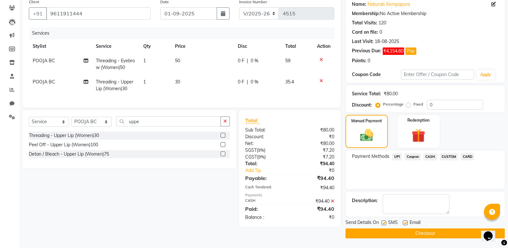
click at [405, 223] on label at bounding box center [405, 222] width 5 height 5
click at [405, 223] on input "checkbox" at bounding box center [405, 223] width 4 height 4
checkbox input "false"
click at [404, 231] on button "Checkout" at bounding box center [424, 233] width 159 height 10
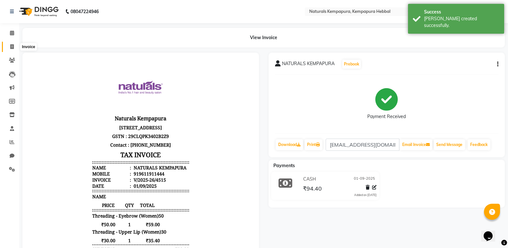
click at [11, 49] on span at bounding box center [11, 46] width 11 height 7
select select "service"
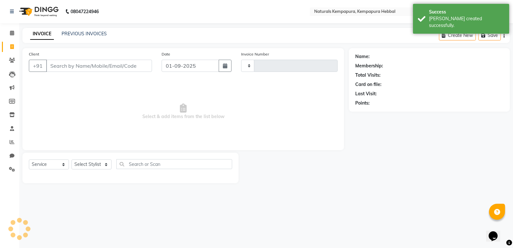
type input "4516"
select select "7848"
click at [76, 36] on link "PREVIOUS INVOICES" at bounding box center [84, 34] width 45 height 6
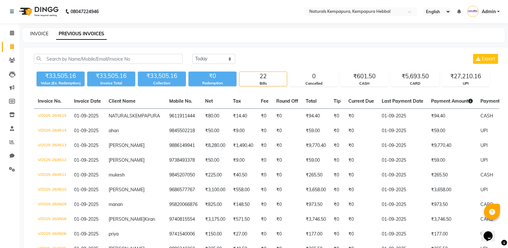
click at [39, 32] on link "INVOICE" at bounding box center [39, 34] width 18 height 6
select select "service"
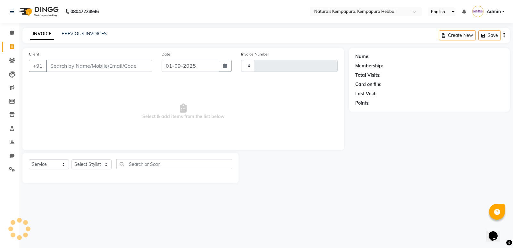
type input "4516"
select select "7848"
click at [71, 68] on input "Client" at bounding box center [99, 66] width 106 height 12
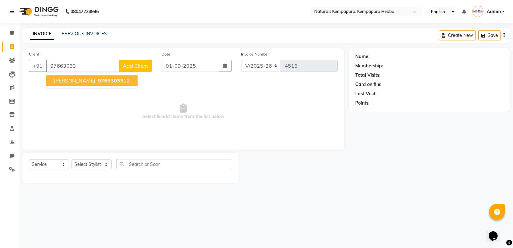
click at [96, 80] on ngb-highlight "97663033 12" at bounding box center [112, 80] width 33 height 6
type input "9766303312"
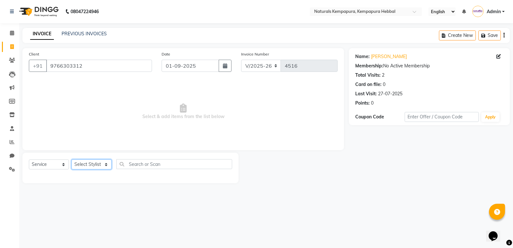
click at [95, 164] on select "Select Stylist ADARSH DANISH DURGA HARI HARAN JENNIFER Manager MOHD AARIS MOHD …" at bounding box center [91, 164] width 40 height 10
select select "70447"
click at [71, 159] on select "Select Stylist ADARSH DANISH DURGA HARI HARAN JENNIFER Manager MOHD AARIS MOHD …" at bounding box center [91, 164] width 40 height 10
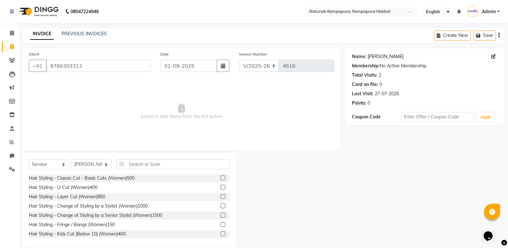
click at [379, 58] on link "Mohammed" at bounding box center [385, 56] width 36 height 7
click at [166, 166] on input "text" at bounding box center [172, 164] width 113 height 10
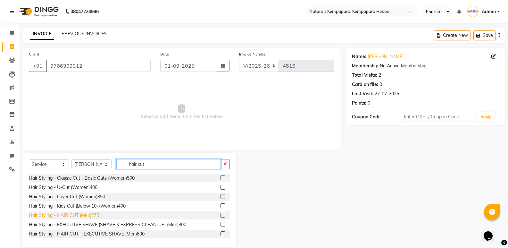
type input "hair cut"
click at [85, 214] on div "Hair Styling - HAIR CUT (Men)275" at bounding box center [64, 215] width 70 height 7
checkbox input "false"
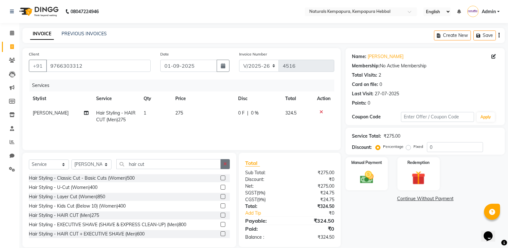
click at [227, 165] on button "button" at bounding box center [224, 164] width 9 height 10
click at [240, 111] on span "0 F" at bounding box center [241, 113] width 6 height 7
select select "70447"
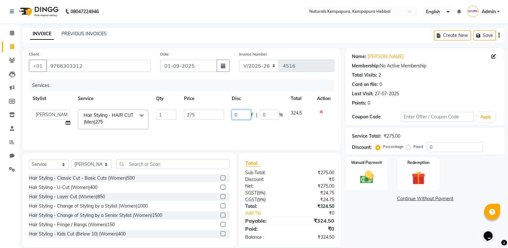
click at [246, 112] on input "0" at bounding box center [241, 115] width 19 height 10
type input "050"
click at [194, 131] on div "Services Stylist Service Qty Price Disc Total Action ADARSH DANISH DURGA HARI H…" at bounding box center [181, 111] width 305 height 64
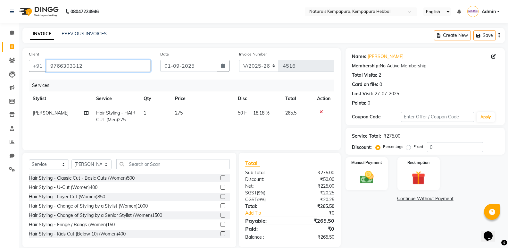
drag, startPoint x: 49, startPoint y: 64, endPoint x: 100, endPoint y: 72, distance: 51.5
click at [100, 72] on div "Client +91 9766303312" at bounding box center [89, 64] width 131 height 26
click at [369, 161] on label "Manual Payment" at bounding box center [366, 162] width 32 height 6
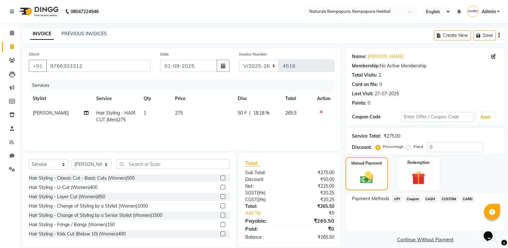
click at [396, 197] on span "UPI" at bounding box center [397, 198] width 10 height 7
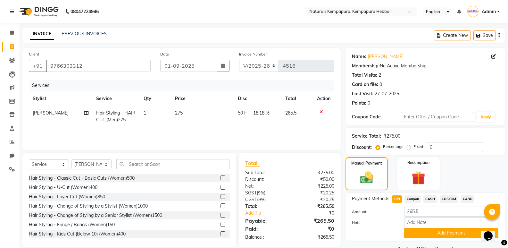
scroll to position [15, 0]
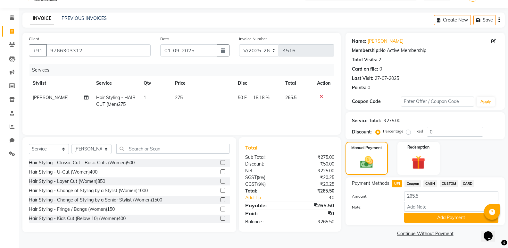
drag, startPoint x: 403, startPoint y: 213, endPoint x: 417, endPoint y: 223, distance: 17.5
click at [412, 220] on div "Add Payment" at bounding box center [451, 217] width 104 height 10
click at [417, 223] on div "Payment Methods UPI Coupon CASH CUSTOM CARD Amount: 265.5 Note: Add Payment" at bounding box center [424, 201] width 159 height 48
click at [420, 219] on button "Add Payment" at bounding box center [451, 217] width 94 height 10
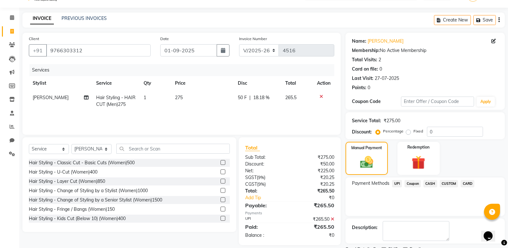
scroll to position [42, 0]
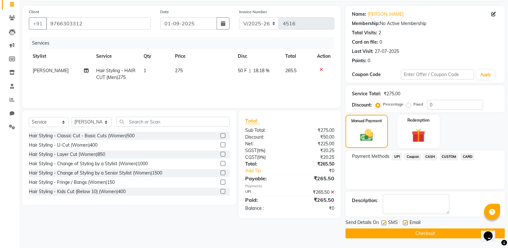
click at [403, 220] on label at bounding box center [405, 222] width 5 height 5
click at [403, 221] on input "checkbox" at bounding box center [405, 223] width 4 height 4
checkbox input "false"
click at [405, 231] on button "Checkout" at bounding box center [424, 233] width 159 height 10
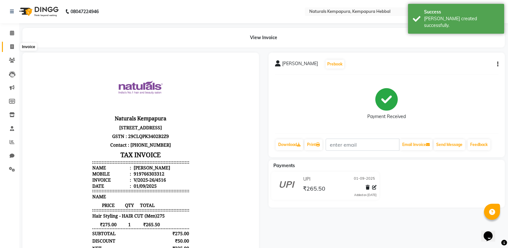
click at [13, 46] on icon at bounding box center [12, 46] width 4 height 5
select select "service"
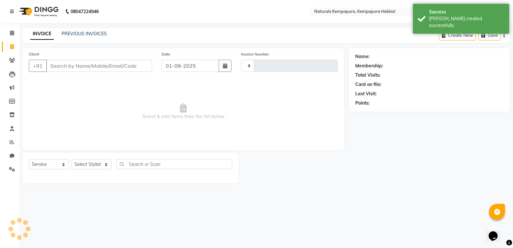
type input "4517"
click at [79, 66] on input "Client" at bounding box center [99, 66] width 106 height 12
select select "7848"
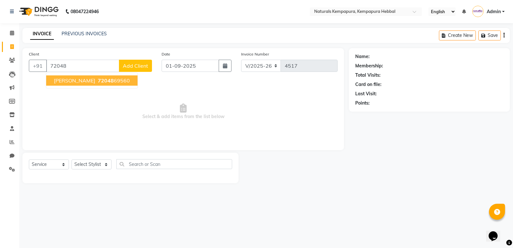
click at [98, 81] on span "72048" at bounding box center [106, 80] width 16 height 6
type input "7204869560"
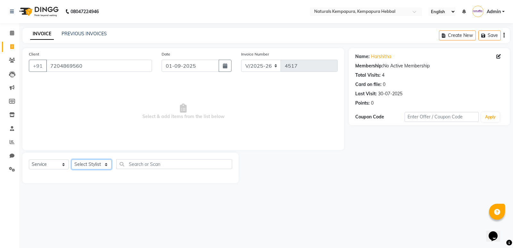
click at [91, 163] on select "Select Stylist ADARSH DANISH DURGA HARI HARAN JENNIFER Manager MOHD AARIS MOHD …" at bounding box center [91, 164] width 40 height 10
select select "83640"
click at [71, 159] on select "Select Stylist ADARSH DANISH DURGA HARI HARAN JENNIFER Manager MOHD AARIS MOHD …" at bounding box center [91, 164] width 40 height 10
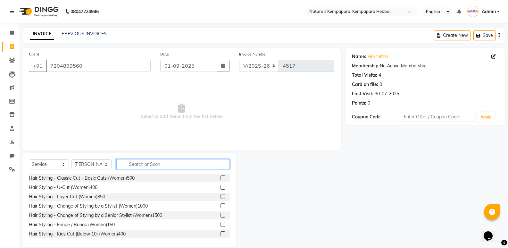
click at [159, 166] on input "text" at bounding box center [172, 164] width 113 height 10
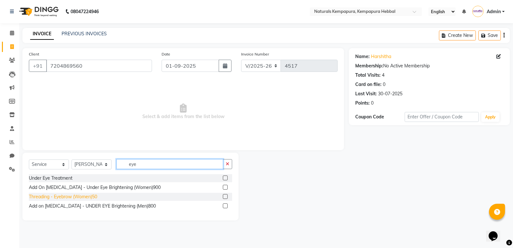
type input "eye"
click at [91, 197] on div "Threading - Eyebrow (Women)50" at bounding box center [63, 196] width 68 height 7
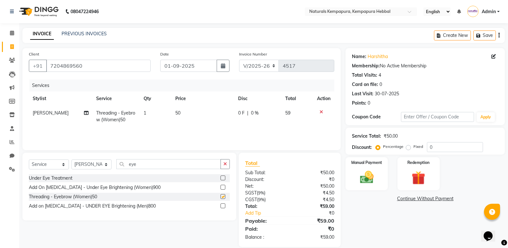
checkbox input "false"
click at [225, 166] on button "button" at bounding box center [224, 164] width 9 height 10
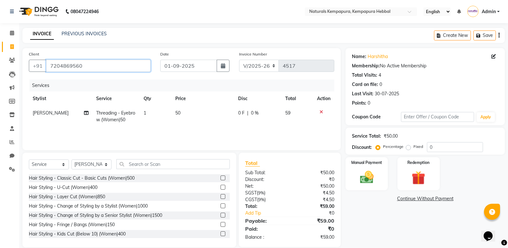
drag, startPoint x: 51, startPoint y: 67, endPoint x: 88, endPoint y: 71, distance: 37.8
click at [88, 71] on input "7204869560" at bounding box center [98, 66] width 104 height 12
click at [356, 167] on div "Manual Payment" at bounding box center [367, 173] width 44 height 34
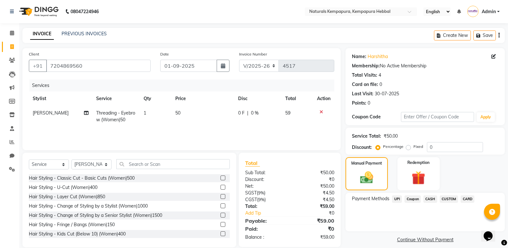
click at [397, 197] on span "UPI" at bounding box center [397, 198] width 10 height 7
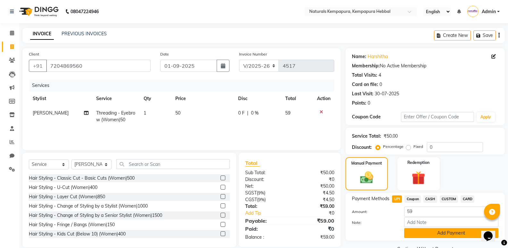
click at [413, 235] on button "Add Payment" at bounding box center [451, 233] width 94 height 10
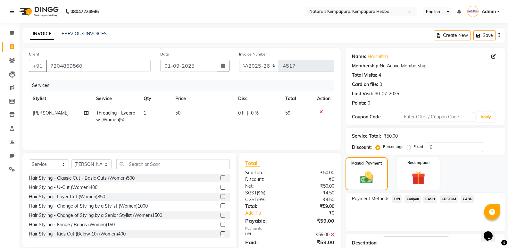
scroll to position [42, 0]
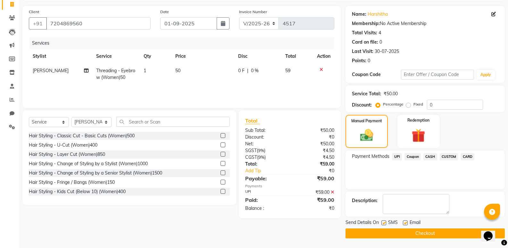
click at [405, 221] on label at bounding box center [405, 222] width 5 height 5
click at [405, 221] on input "checkbox" at bounding box center [405, 223] width 4 height 4
checkbox input "false"
click at [406, 233] on button "Checkout" at bounding box center [424, 233] width 159 height 10
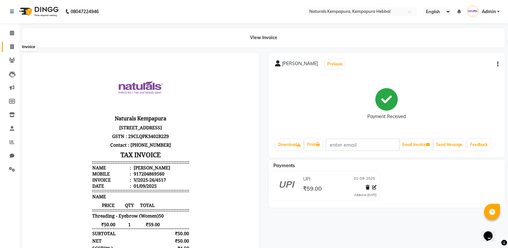
click at [8, 44] on span at bounding box center [11, 46] width 11 height 7
select select "service"
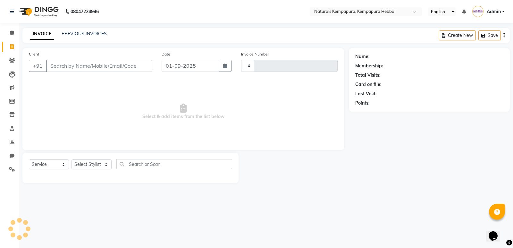
type input "4518"
select select "7848"
click at [86, 67] on input "Client" at bounding box center [99, 66] width 106 height 12
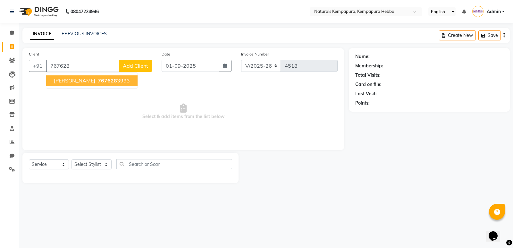
click at [103, 77] on button "divya bharathi 767628 3993" at bounding box center [91, 80] width 91 height 10
type input "7676283993"
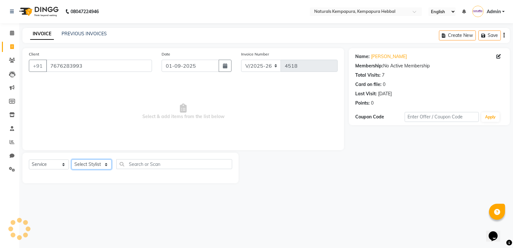
click at [95, 163] on select "Select Stylist ADARSH DANISH DURGA HARI HARAN JENNIFER Manager MOHD AARIS MOHD …" at bounding box center [91, 164] width 40 height 10
select select "70449"
click at [71, 159] on select "Select Stylist ADARSH DANISH DURGA HARI HARAN JENNIFER Manager MOHD AARIS MOHD …" at bounding box center [91, 164] width 40 height 10
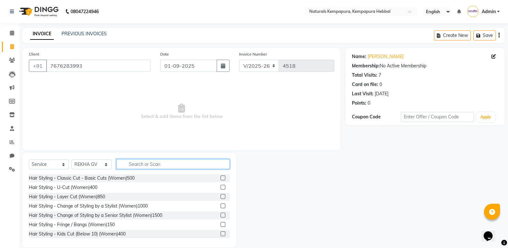
click at [136, 162] on input "text" at bounding box center [172, 164] width 113 height 10
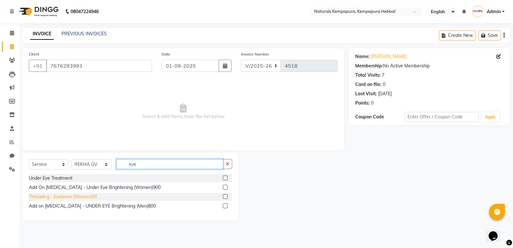
type input "eye"
click at [78, 198] on div "Threading - Eyebrow (Women)50" at bounding box center [63, 196] width 68 height 7
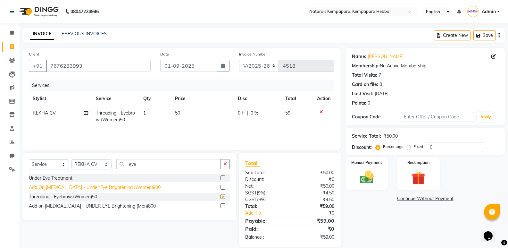
checkbox input "false"
click at [229, 167] on button "button" at bounding box center [224, 164] width 9 height 10
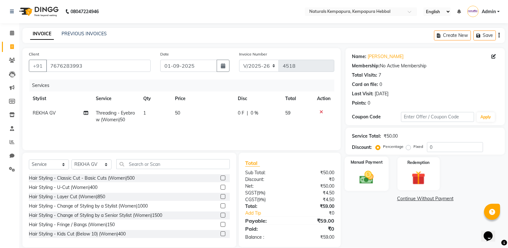
click at [366, 163] on label "Manual Payment" at bounding box center [366, 162] width 32 height 6
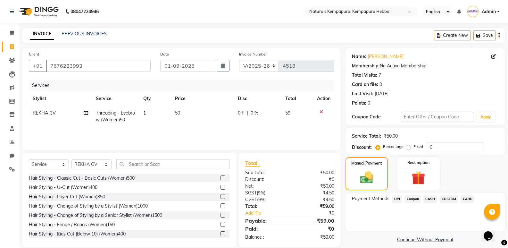
scroll to position [9, 0]
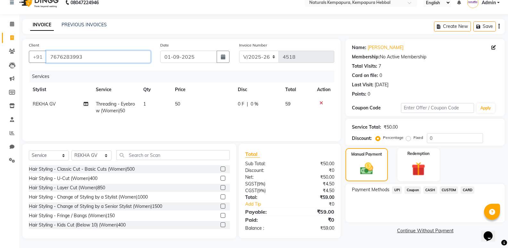
drag, startPoint x: 48, startPoint y: 58, endPoint x: 84, endPoint y: 56, distance: 36.3
click at [84, 56] on input "7676283993" at bounding box center [98, 57] width 104 height 12
click at [394, 190] on span "UPI" at bounding box center [397, 189] width 10 height 7
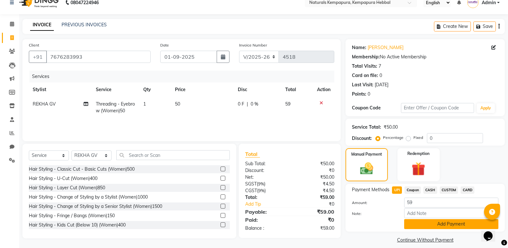
click at [427, 226] on button "Add Payment" at bounding box center [451, 224] width 94 height 10
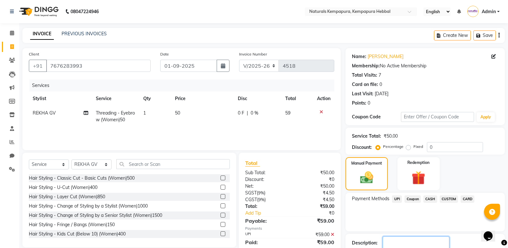
scroll to position [42, 0]
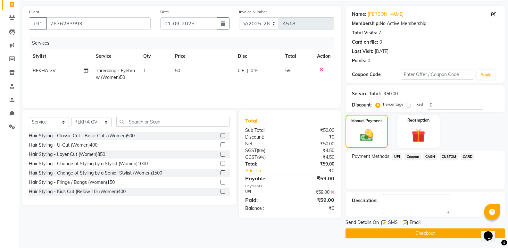
drag, startPoint x: 405, startPoint y: 221, endPoint x: 406, endPoint y: 242, distance: 21.2
click at [405, 232] on div "Send Details On SMS Email Checkout" at bounding box center [424, 228] width 159 height 19
click at [403, 220] on div "Email" at bounding box center [414, 223] width 23 height 8
click at [406, 221] on label at bounding box center [405, 222] width 5 height 5
click at [406, 221] on input "checkbox" at bounding box center [405, 223] width 4 height 4
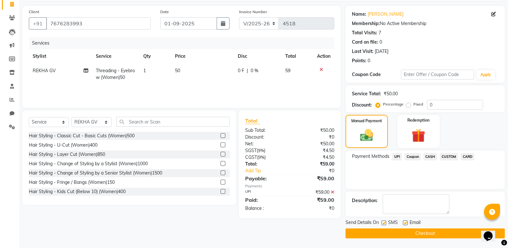
checkbox input "false"
click at [406, 227] on div "Send Details On SMS Email Checkout" at bounding box center [424, 228] width 159 height 19
click at [407, 236] on button "Checkout" at bounding box center [424, 233] width 159 height 10
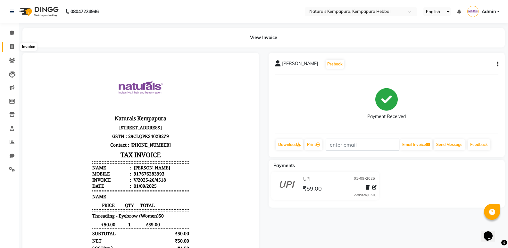
click at [14, 45] on span at bounding box center [11, 46] width 11 height 7
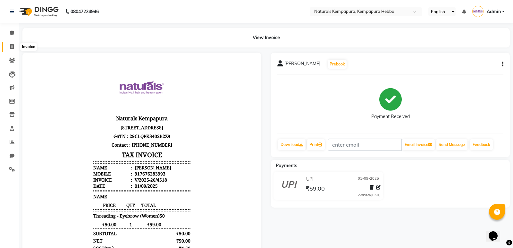
select select "7848"
select select "service"
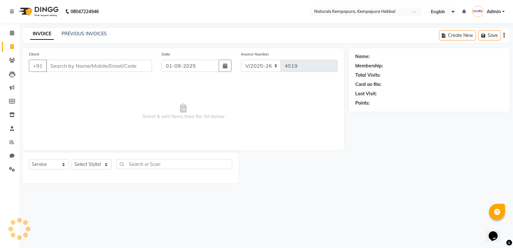
click at [131, 65] on input "Client" at bounding box center [99, 66] width 106 height 12
click at [11, 37] on span at bounding box center [11, 32] width 11 height 7
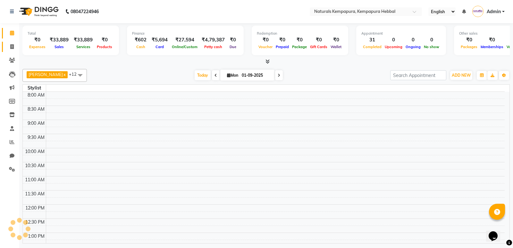
click at [9, 47] on span at bounding box center [11, 46] width 11 height 7
select select "service"
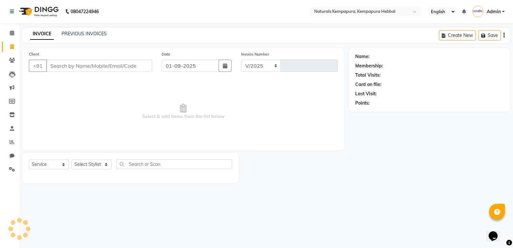
select select "7848"
type input "4519"
click at [132, 66] on input "Client" at bounding box center [99, 66] width 106 height 12
click at [78, 34] on link "PREVIOUS INVOICES" at bounding box center [84, 34] width 45 height 6
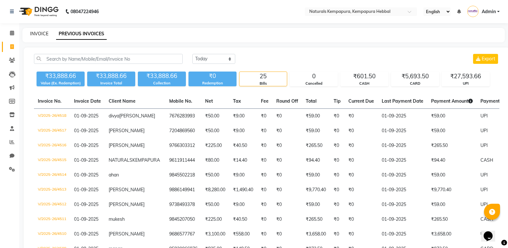
click at [40, 32] on link "INVOICE" at bounding box center [39, 34] width 18 height 6
select select "service"
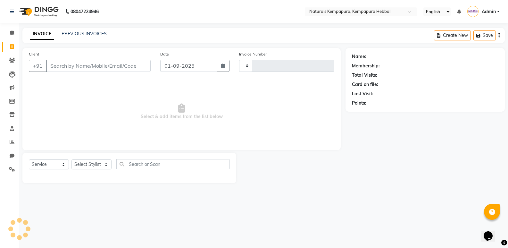
type input "4519"
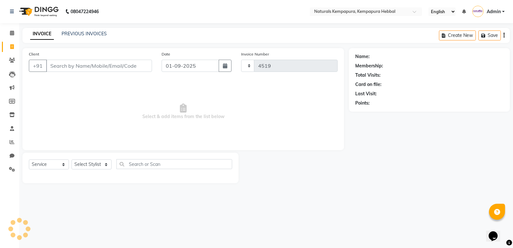
select select "7848"
click at [66, 68] on input "Client" at bounding box center [99, 66] width 106 height 12
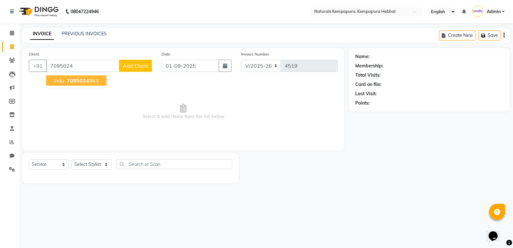
click at [81, 81] on span "7095024" at bounding box center [78, 80] width 22 height 6
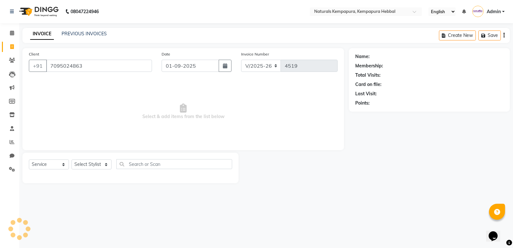
type input "7095024863"
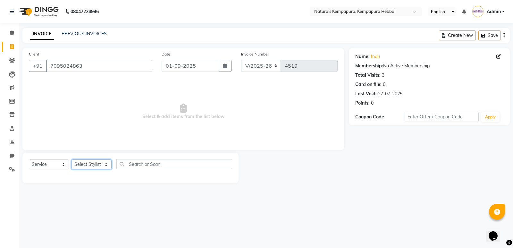
drag, startPoint x: 82, startPoint y: 163, endPoint x: 80, endPoint y: 160, distance: 4.0
click at [82, 163] on select "Select Stylist ADARSH DANISH DURGA HARI HARAN JENNIFER Manager MOHD AARIS MOHD …" at bounding box center [91, 164] width 40 height 10
select select "83640"
click at [71, 159] on select "Select Stylist ADARSH DANISH DURGA HARI HARAN JENNIFER Manager MOHD AARIS MOHD …" at bounding box center [91, 164] width 40 height 10
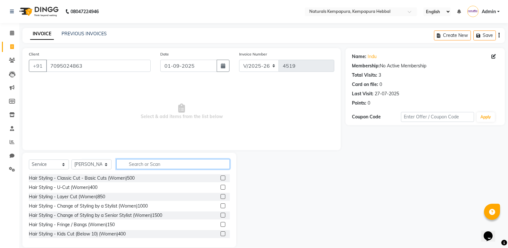
click at [147, 162] on input "text" at bounding box center [172, 164] width 113 height 10
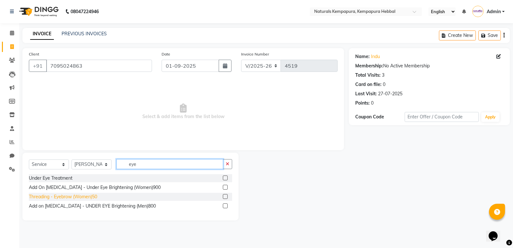
type input "eye"
click at [74, 199] on div "Threading - Eyebrow (Women)50" at bounding box center [63, 196] width 68 height 7
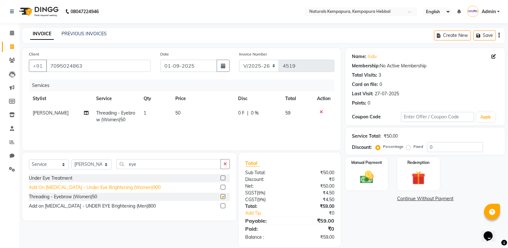
checkbox input "false"
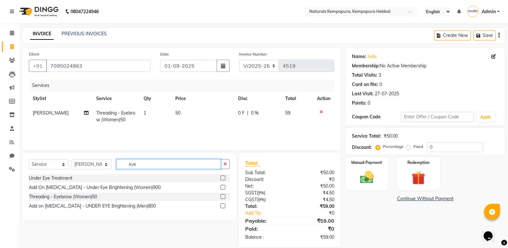
click at [141, 167] on input "eye" at bounding box center [168, 164] width 104 height 10
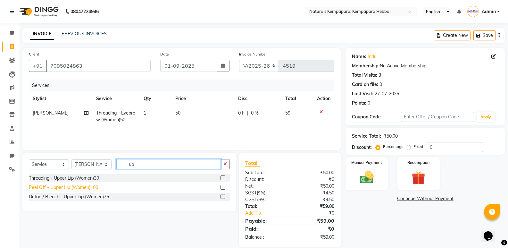
type input "u"
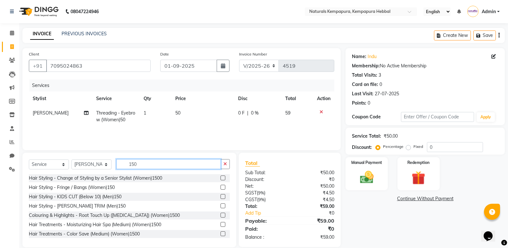
click at [142, 165] on input "150" at bounding box center [168, 164] width 104 height 10
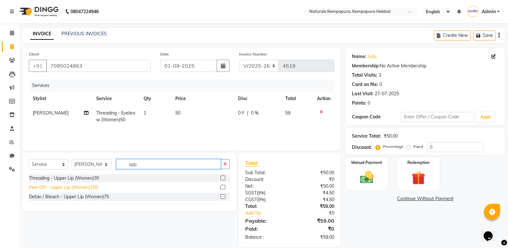
type input "upp"
click at [83, 185] on div "Peel Off - Upper Lip (Women)100" at bounding box center [63, 187] width 69 height 7
checkbox input "false"
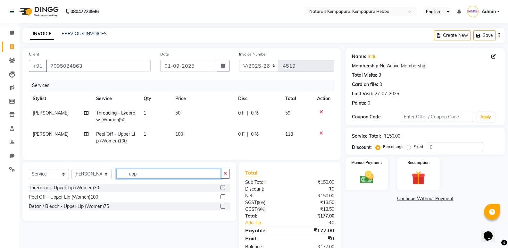
click at [141, 178] on input "upp" at bounding box center [168, 174] width 104 height 10
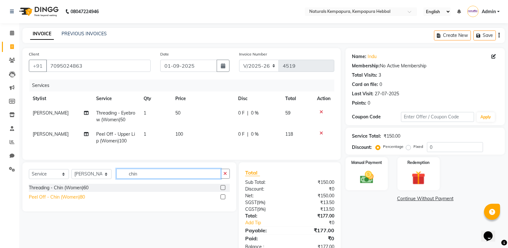
type input "chin"
click at [66, 200] on div "Peel Off - Chin (Women)80" at bounding box center [57, 197] width 56 height 7
checkbox input "false"
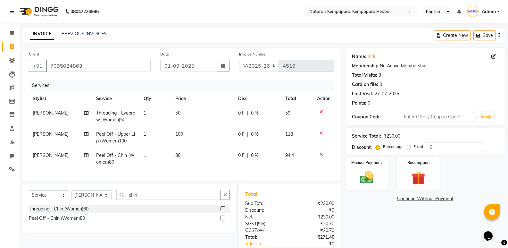
click at [177, 152] on span "80" at bounding box center [177, 155] width 5 height 6
select select "83640"
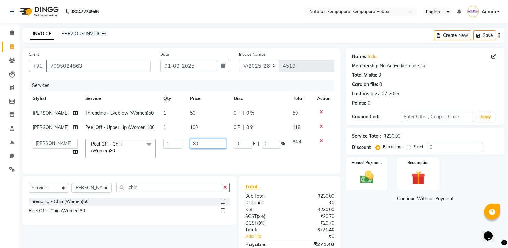
click at [197, 142] on input "80" at bounding box center [208, 143] width 36 height 10
type input "8"
type input "150"
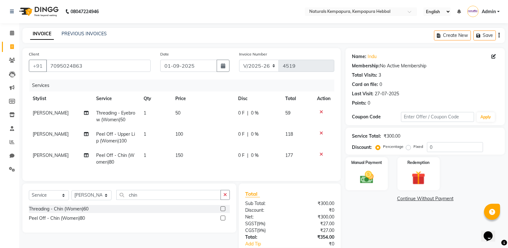
click at [191, 126] on tbody "RAJESHWARI Threading - Eyebrow (Women)50 1 50 0 F | 0 % 59 RAJESHWARI Peel Off …" at bounding box center [181, 137] width 305 height 63
click at [180, 132] on span "100" at bounding box center [179, 134] width 8 height 6
select select "83640"
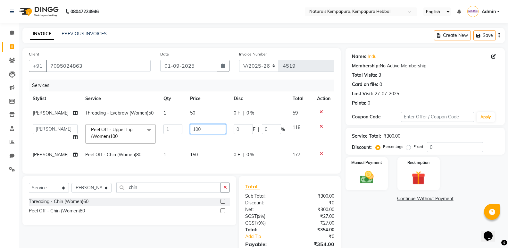
click at [202, 128] on input "100" at bounding box center [208, 129] width 36 height 10
type input "150"
click at [388, 212] on div "Name: Indu Membership: No Active Membership Total Visits: 3 Card on file: 0 Las…" at bounding box center [427, 159] width 164 height 222
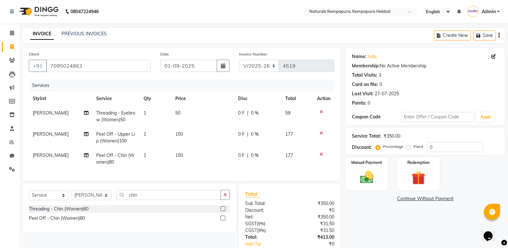
scroll to position [44, 0]
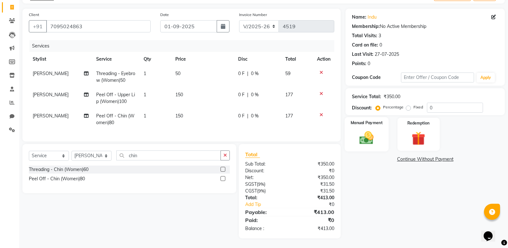
click at [374, 139] on img at bounding box center [366, 137] width 23 height 16
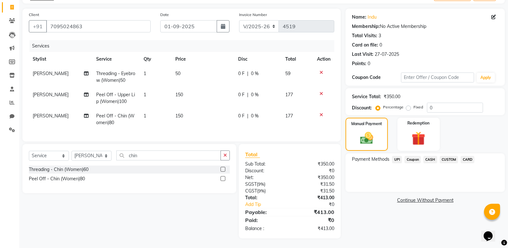
click at [399, 156] on span "UPI" at bounding box center [397, 159] width 10 height 7
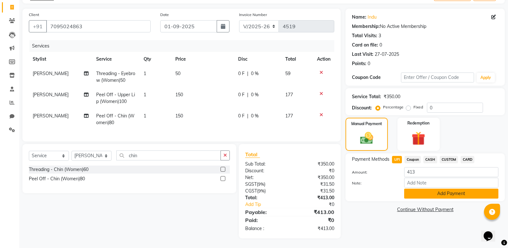
click at [433, 192] on button "Add Payment" at bounding box center [451, 193] width 94 height 10
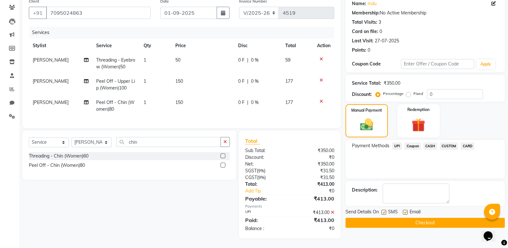
scroll to position [58, 0]
click at [405, 210] on label at bounding box center [405, 212] width 5 height 5
click at [405, 210] on input "checkbox" at bounding box center [405, 212] width 4 height 4
checkbox input "false"
click at [399, 219] on button "Checkout" at bounding box center [424, 223] width 159 height 10
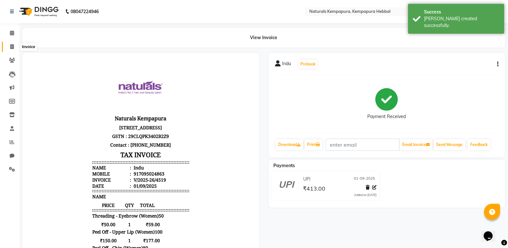
click at [14, 46] on span at bounding box center [11, 46] width 11 height 7
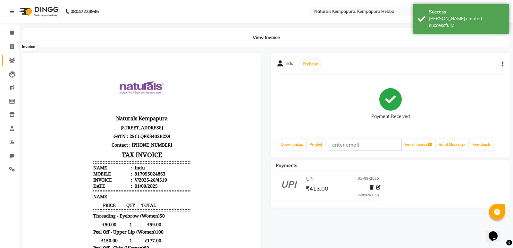
select select "7848"
select select "service"
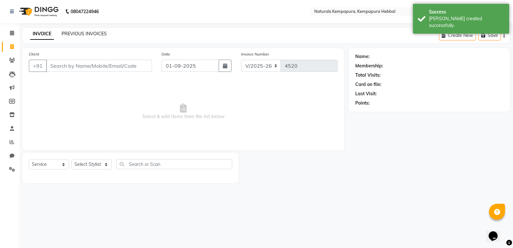
click at [73, 34] on link "PREVIOUS INVOICES" at bounding box center [84, 34] width 45 height 6
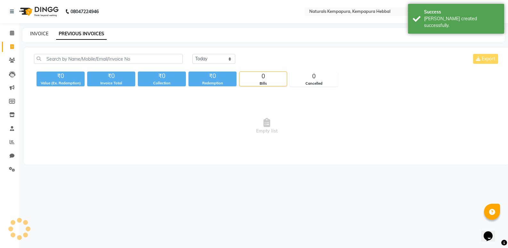
click at [41, 35] on link "INVOICE" at bounding box center [39, 34] width 18 height 6
select select "service"
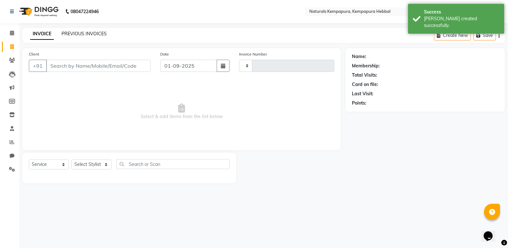
type input "4520"
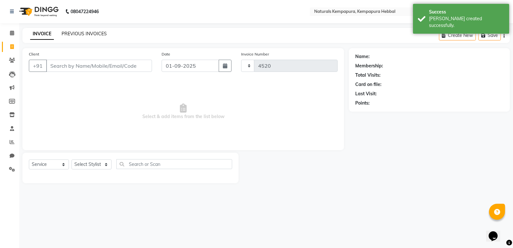
select select "7848"
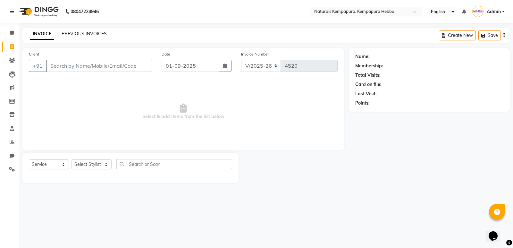
click at [78, 36] on link "PREVIOUS INVOICES" at bounding box center [84, 34] width 45 height 6
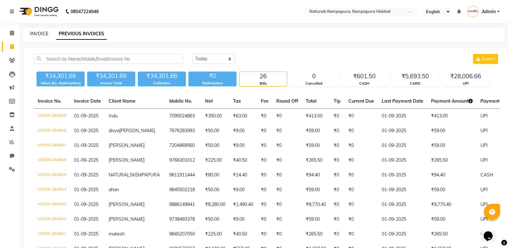
click at [43, 32] on link "INVOICE" at bounding box center [39, 34] width 18 height 6
select select "service"
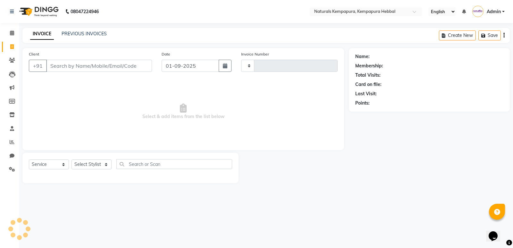
type input "4520"
select select "7848"
click at [78, 33] on link "PREVIOUS INVOICES" at bounding box center [84, 34] width 45 height 6
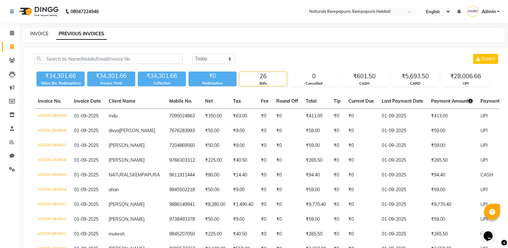
click at [41, 34] on link "INVOICE" at bounding box center [39, 34] width 18 height 6
select select "service"
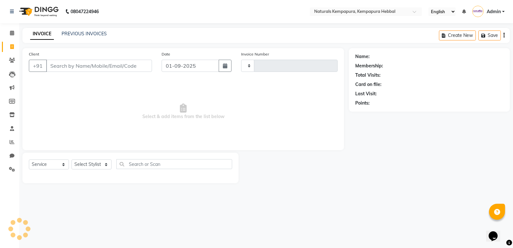
type input "4520"
select select "7848"
click at [76, 68] on input "Client" at bounding box center [99, 66] width 106 height 12
click at [13, 141] on icon at bounding box center [12, 141] width 5 height 5
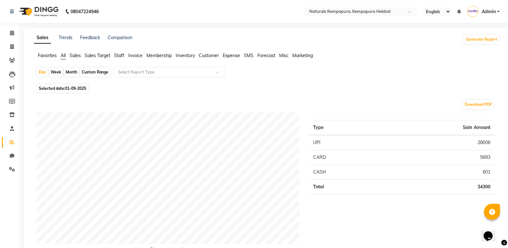
click at [117, 54] on span "Staff" at bounding box center [119, 56] width 10 height 6
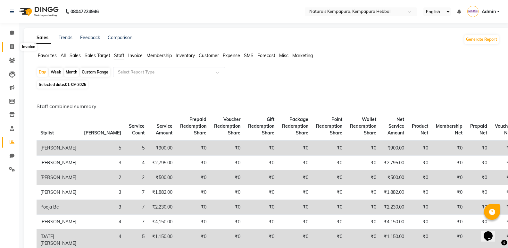
click at [12, 46] on icon at bounding box center [12, 46] width 4 height 5
select select "service"
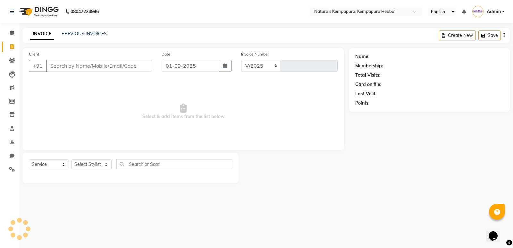
select select "7848"
type input "4520"
click at [12, 142] on icon at bounding box center [12, 141] width 5 height 5
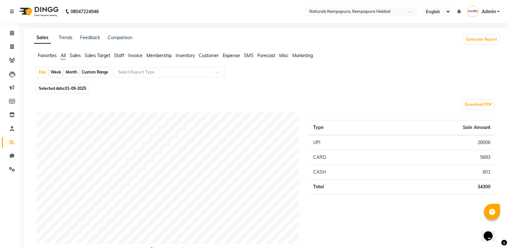
click at [121, 56] on span "Staff" at bounding box center [119, 56] width 10 height 6
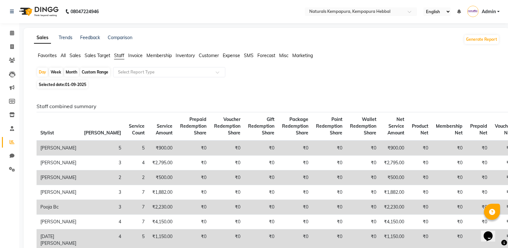
scroll to position [160, 0]
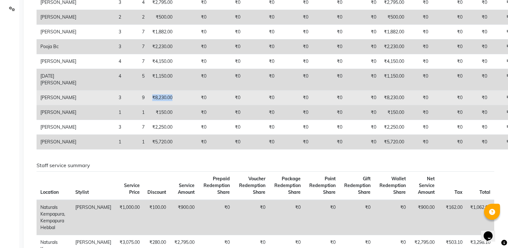
drag, startPoint x: 112, startPoint y: 116, endPoint x: 138, endPoint y: 117, distance: 26.0
click at [148, 105] on td "₹8,230.00" at bounding box center [162, 97] width 28 height 15
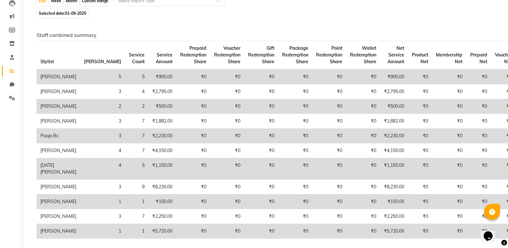
scroll to position [0, 0]
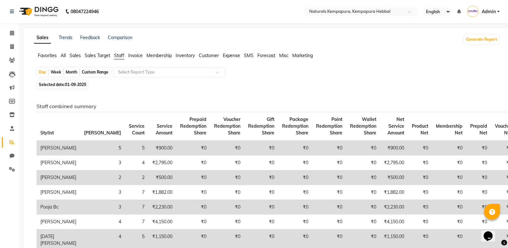
click at [11, 53] on li "Invoice" at bounding box center [9, 47] width 19 height 14
click at [12, 45] on icon at bounding box center [12, 46] width 4 height 5
select select "service"
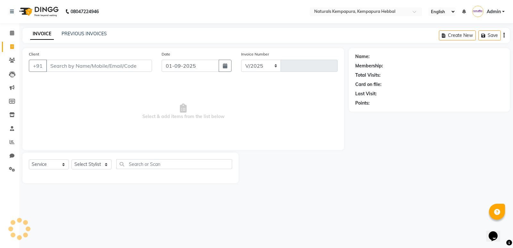
select select "7848"
type input "4520"
click at [94, 71] on input "Client" at bounding box center [99, 66] width 106 height 12
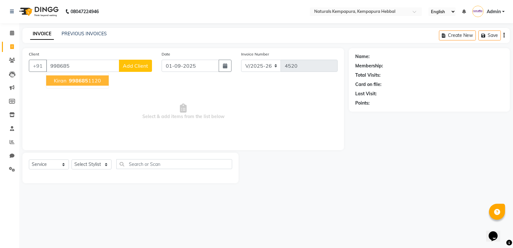
click at [80, 85] on button "Kiran 998685 1120" at bounding box center [77, 80] width 62 height 10
type input "9986851120"
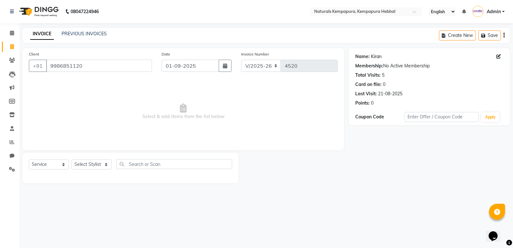
click at [371, 57] on link "Kiran" at bounding box center [376, 56] width 11 height 7
click at [96, 161] on select "Select Stylist ADARSH DANISH DURGA HARI HARAN JENNIFER Manager MOHD AARIS MOHD …" at bounding box center [91, 164] width 40 height 10
select select "70448"
click at [71, 159] on select "Select Stylist ADARSH DANISH DURGA HARI HARAN JENNIFER Manager MOHD AARIS MOHD …" at bounding box center [91, 164] width 40 height 10
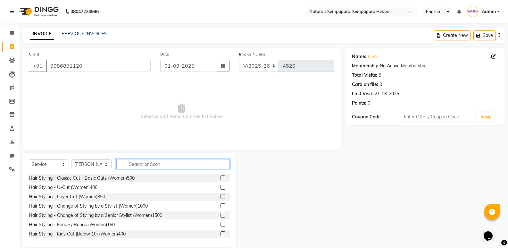
click at [138, 161] on input "text" at bounding box center [172, 164] width 113 height 10
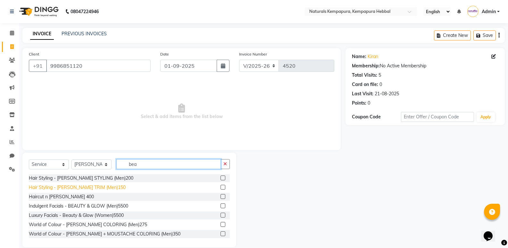
type input "bea"
click at [103, 185] on div "Hair Styling - [PERSON_NAME] TRIM (Men)150" at bounding box center [77, 187] width 97 height 7
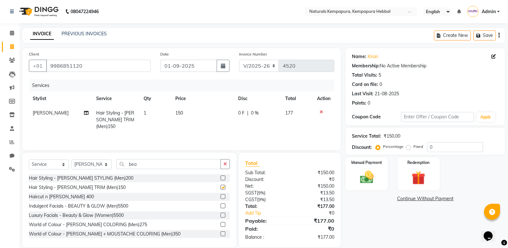
checkbox input "false"
click at [220, 164] on input "bea" at bounding box center [168, 164] width 104 height 10
click at [226, 164] on icon "button" at bounding box center [225, 163] width 4 height 4
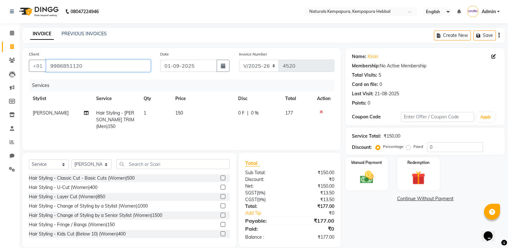
click at [53, 63] on input "9986851120" at bounding box center [98, 66] width 104 height 12
drag, startPoint x: 51, startPoint y: 65, endPoint x: 78, endPoint y: 67, distance: 27.6
click at [78, 67] on input "9986851120" at bounding box center [98, 66] width 104 height 12
click at [102, 69] on input "9986851120" at bounding box center [98, 66] width 104 height 12
drag, startPoint x: 49, startPoint y: 65, endPoint x: 88, endPoint y: 67, distance: 38.5
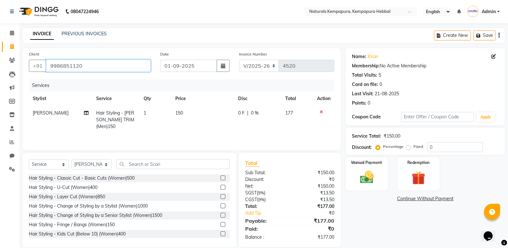
click at [88, 67] on input "9986851120" at bounding box center [98, 66] width 104 height 12
click at [363, 170] on img at bounding box center [366, 177] width 23 height 16
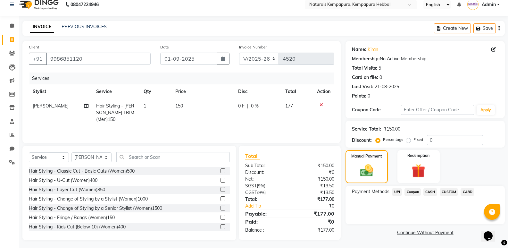
scroll to position [9, 0]
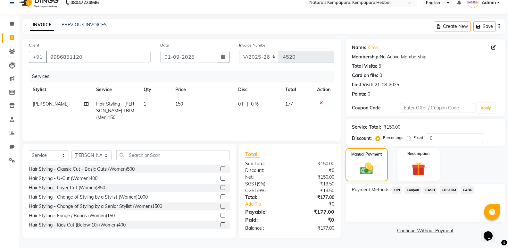
click at [397, 188] on span "UPI" at bounding box center [397, 189] width 10 height 7
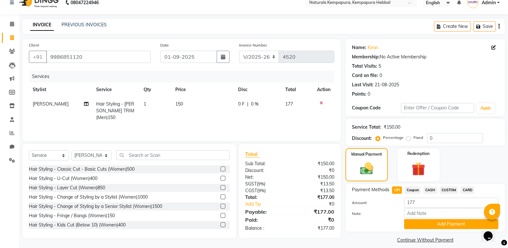
scroll to position [15, 0]
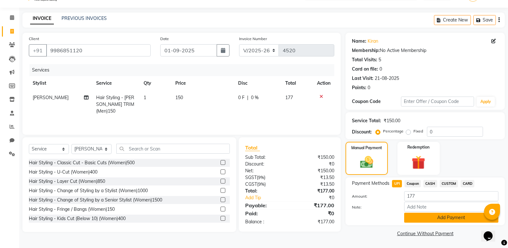
click at [441, 215] on button "Add Payment" at bounding box center [451, 217] width 94 height 10
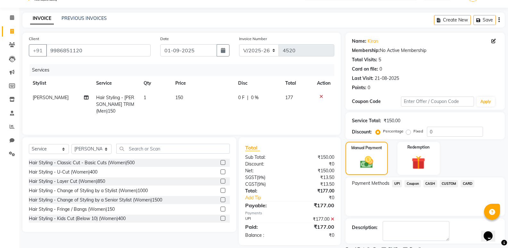
scroll to position [42, 0]
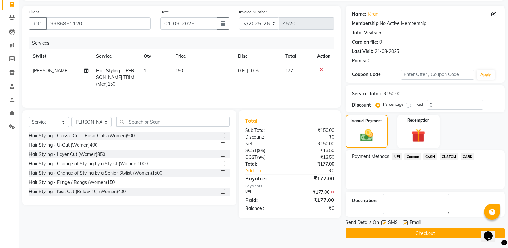
click at [407, 222] on label at bounding box center [405, 222] width 5 height 5
click at [407, 222] on input "checkbox" at bounding box center [405, 223] width 4 height 4
checkbox input "false"
click at [408, 232] on button "Checkout" at bounding box center [424, 233] width 159 height 10
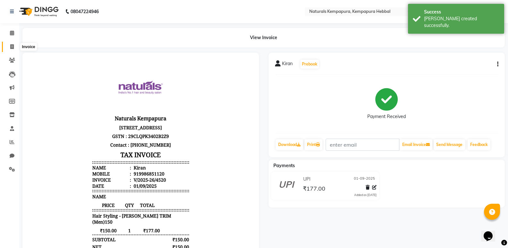
click at [10, 48] on span at bounding box center [11, 46] width 11 height 7
select select "7848"
select select "service"
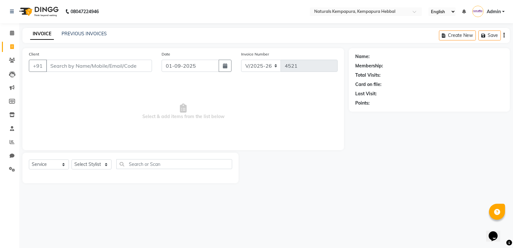
click at [1, 139] on li "Reports" at bounding box center [9, 142] width 19 height 14
click at [6, 140] on link "Reports" at bounding box center [9, 142] width 15 height 11
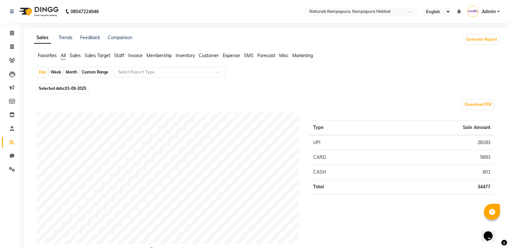
click at [119, 53] on span "Staff" at bounding box center [119, 56] width 10 height 6
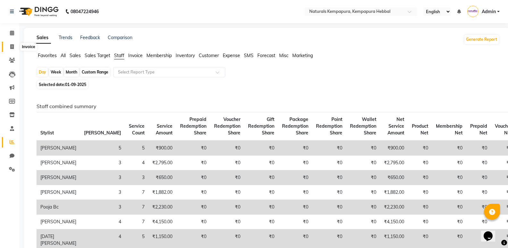
click at [10, 46] on icon at bounding box center [12, 46] width 4 height 5
select select "service"
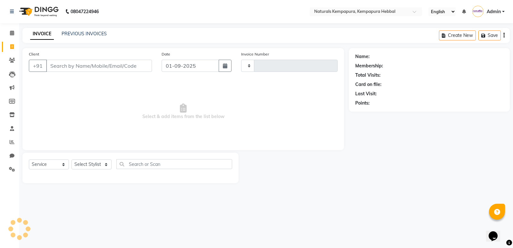
type input "4521"
select select "7848"
click at [95, 70] on input "Client" at bounding box center [99, 66] width 106 height 12
click at [146, 121] on span "Select & add items from the list below" at bounding box center [183, 111] width 309 height 64
click at [92, 33] on link "PREVIOUS INVOICES" at bounding box center [84, 34] width 45 height 6
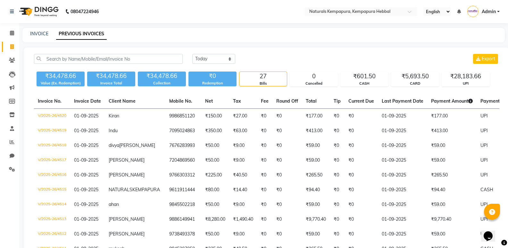
click at [444, 55] on div "Today Yesterday Custom Range Export" at bounding box center [345, 59] width 307 height 10
click at [34, 35] on link "INVOICE" at bounding box center [39, 34] width 18 height 6
select select "service"
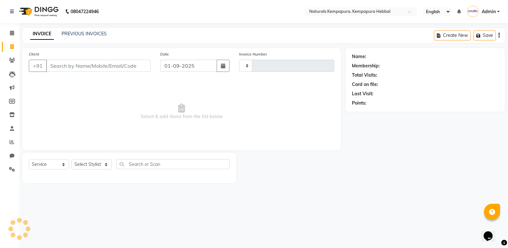
type input "4521"
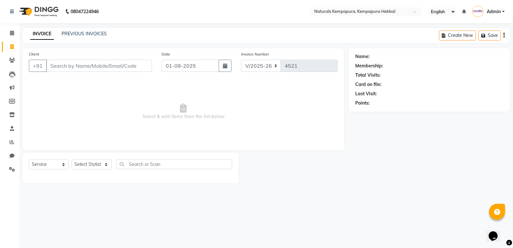
click at [119, 68] on input "Client" at bounding box center [99, 66] width 106 height 12
click at [85, 66] on input "Client" at bounding box center [99, 66] width 106 height 12
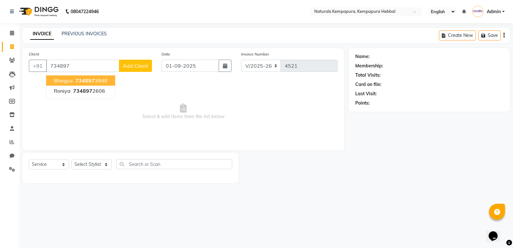
click at [84, 81] on span "734897" at bounding box center [84, 80] width 19 height 6
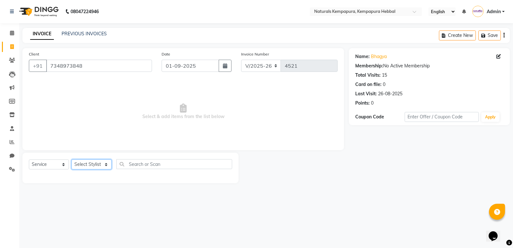
click at [99, 162] on select "Select Stylist ADARSH DANISH DURGA HARI HARAN JENNIFER Manager MOHD AARIS MOHD …" at bounding box center [91, 164] width 40 height 10
click at [71, 159] on select "Select Stylist ADARSH DANISH DURGA HARI HARAN JENNIFER Manager MOHD AARIS MOHD …" at bounding box center [91, 164] width 40 height 10
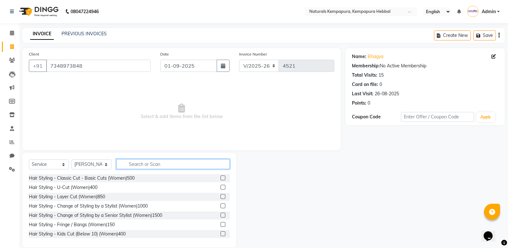
click at [136, 168] on input "text" at bounding box center [172, 164] width 113 height 10
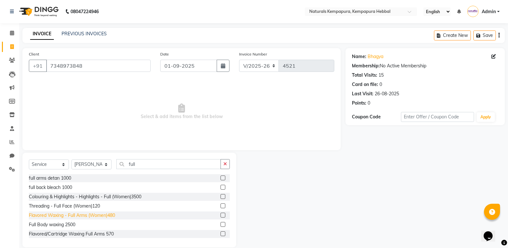
click at [92, 215] on div "Flavored Waxing - Full Arms (Women)480" at bounding box center [72, 215] width 86 height 7
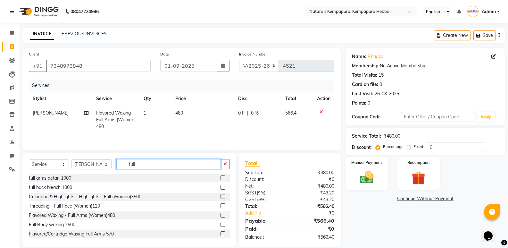
click at [145, 162] on input "full" at bounding box center [168, 164] width 104 height 10
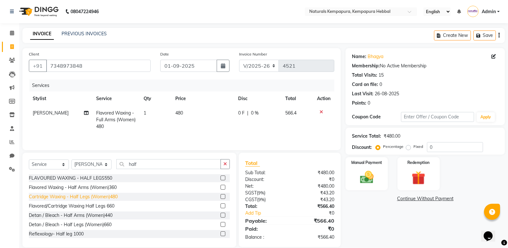
click at [113, 197] on div "Cartridge Waxing - Half Legs (Women)480" at bounding box center [73, 196] width 89 height 7
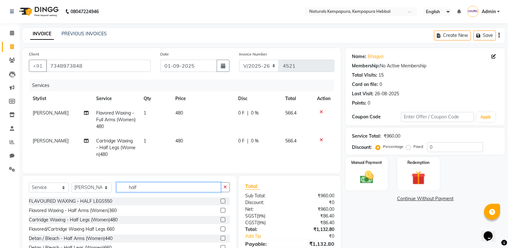
click at [152, 192] on input "half" at bounding box center [168, 187] width 104 height 10
click at [320, 139] on icon at bounding box center [321, 139] width 4 height 4
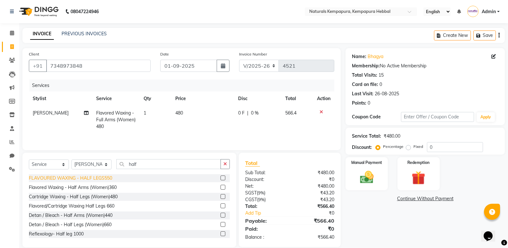
click at [95, 176] on div "FLAVOURED WAXING - HALF LEGS550" at bounding box center [70, 178] width 83 height 7
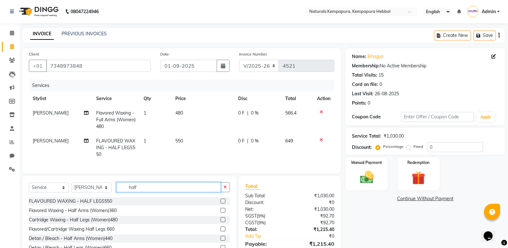
click at [157, 192] on input "half" at bounding box center [168, 187] width 104 height 10
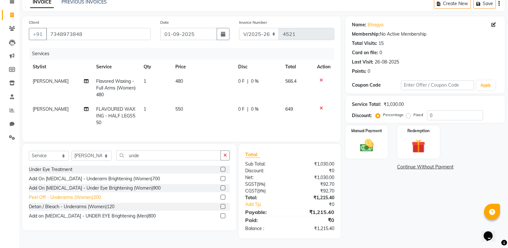
click at [80, 196] on div "Peel Off - Underarms (Women)200" at bounding box center [65, 197] width 72 height 7
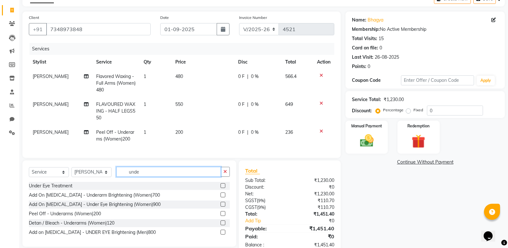
click at [177, 177] on input "unde" at bounding box center [168, 172] width 104 height 10
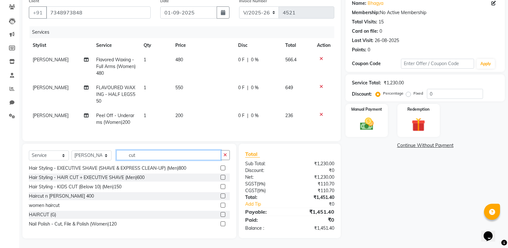
scroll to position [58, 0]
click at [70, 225] on div "Nail Polish - Cut, File & Polish (Women)120" at bounding box center [73, 223] width 88 height 7
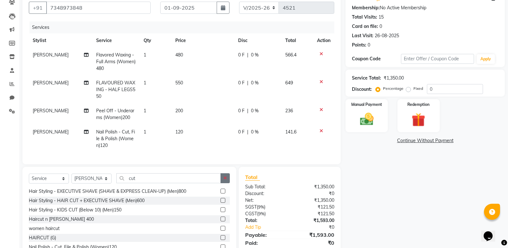
click at [222, 183] on button "button" at bounding box center [224, 178] width 9 height 10
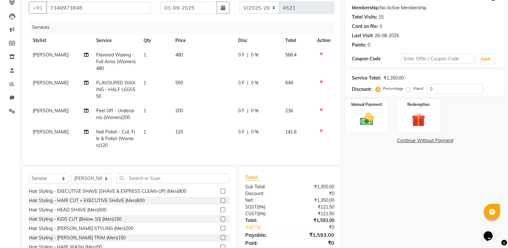
click at [236, 125] on td "0 F | 0 %" at bounding box center [257, 139] width 47 height 28
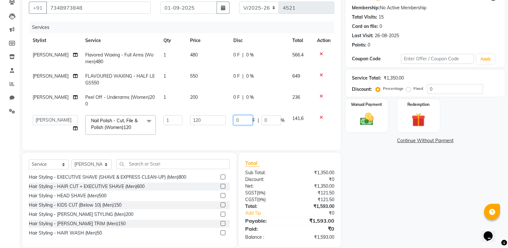
click at [247, 122] on input "0" at bounding box center [242, 120] width 19 height 10
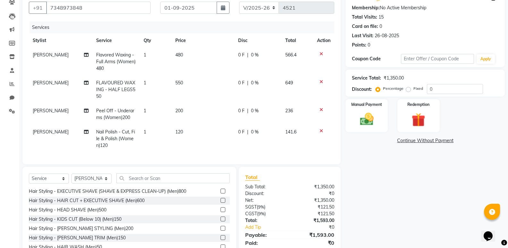
click at [147, 129] on td "1" at bounding box center [156, 139] width 32 height 28
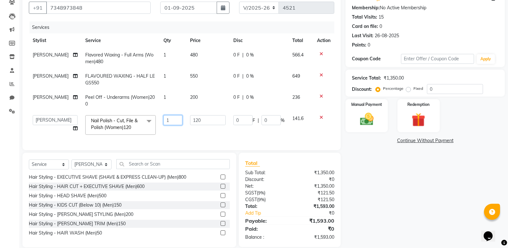
click at [166, 120] on input "1" at bounding box center [172, 120] width 19 height 10
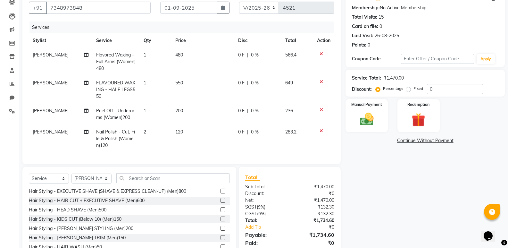
click at [187, 135] on td "120" at bounding box center [202, 139] width 63 height 28
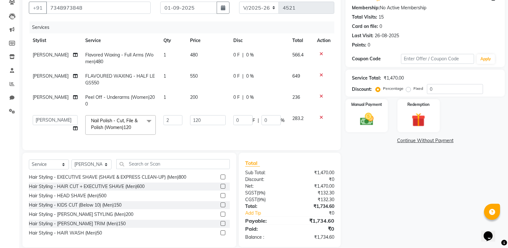
click at [240, 97] on div "0 F | 0 %" at bounding box center [258, 97] width 51 height 7
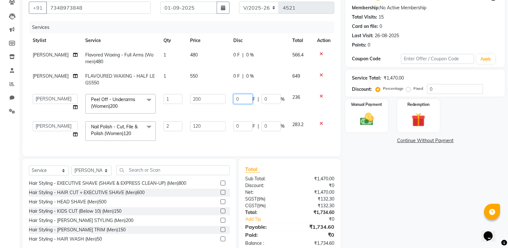
click at [240, 98] on input "0" at bounding box center [242, 99] width 19 height 10
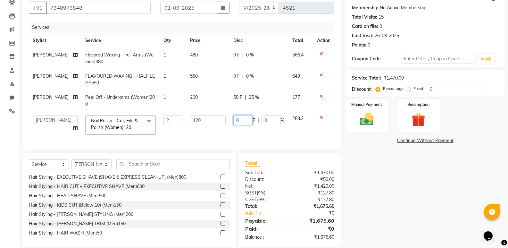
click at [239, 128] on td "0 F | 0 %" at bounding box center [258, 124] width 59 height 27
click at [245, 121] on input "0" at bounding box center [242, 120] width 19 height 10
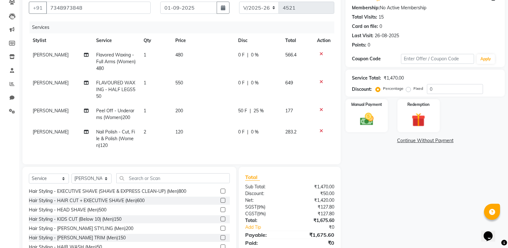
click at [235, 73] on tbody "PUJA PRADHAN Flavored Waxing - Full Arms (Women)480 1 480 0 F | 0 % 566.4 PUJA …" at bounding box center [181, 100] width 305 height 105
click at [245, 82] on div "0 F | 0 %" at bounding box center [258, 82] width 40 height 7
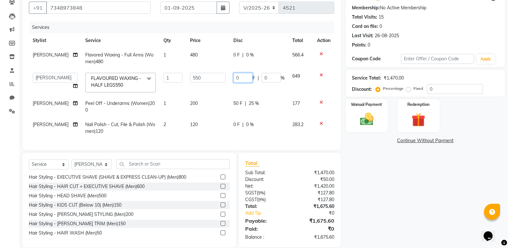
click at [246, 80] on input "0" at bounding box center [242, 78] width 19 height 10
click at [244, 55] on div "0 F | 0 %" at bounding box center [258, 55] width 51 height 7
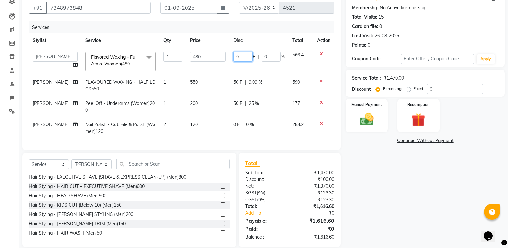
click at [244, 54] on input "0" at bounding box center [242, 57] width 19 height 10
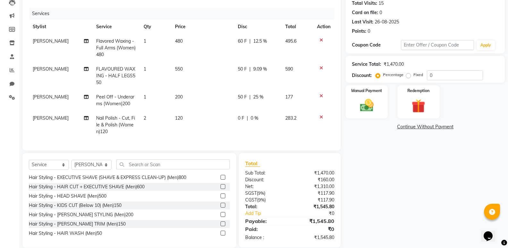
click at [289, 116] on td "283.2" at bounding box center [297, 125] width 32 height 28
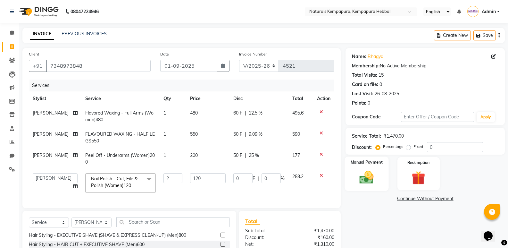
scroll to position [32, 0]
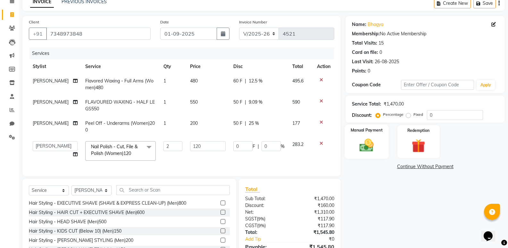
click at [363, 147] on img at bounding box center [366, 145] width 23 height 16
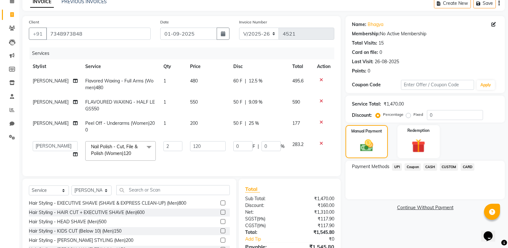
scroll to position [72, 0]
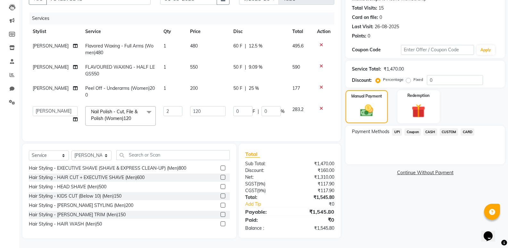
click at [394, 128] on span "UPI" at bounding box center [397, 131] width 10 height 7
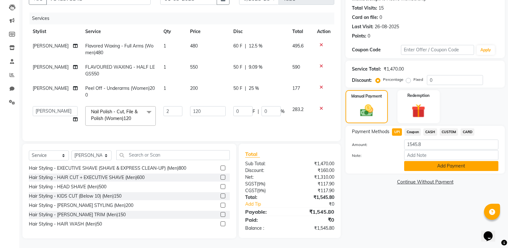
click at [414, 162] on button "Add Payment" at bounding box center [451, 166] width 94 height 10
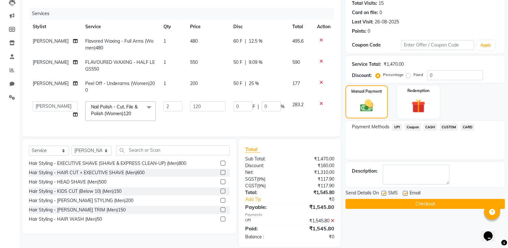
scroll to position [85, 0]
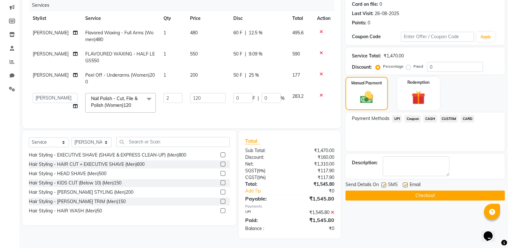
click at [406, 182] on label at bounding box center [405, 184] width 5 height 5
click at [406, 183] on input "checkbox" at bounding box center [405, 185] width 4 height 4
click at [404, 194] on button "Checkout" at bounding box center [424, 195] width 159 height 10
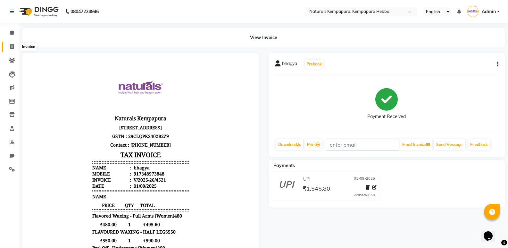
click at [9, 44] on span at bounding box center [11, 46] width 11 height 7
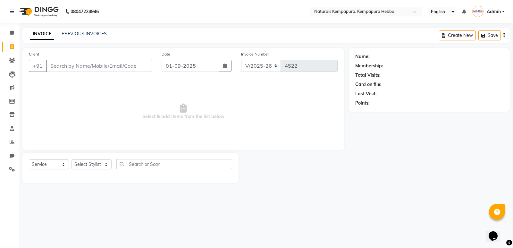
click at [324, 99] on span "Select & add items from the list below" at bounding box center [183, 111] width 309 height 64
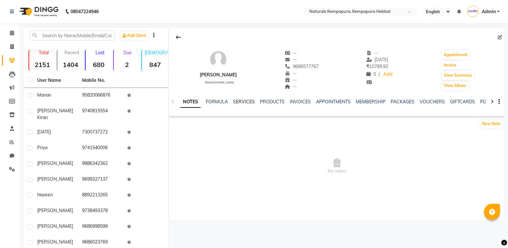
click at [248, 101] on link "SERVICES" at bounding box center [244, 102] width 22 height 6
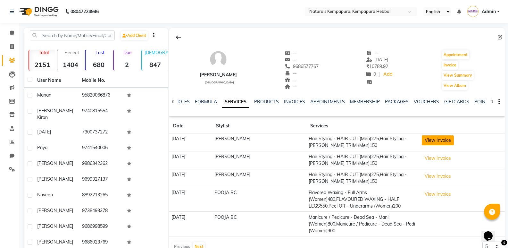
click at [433, 142] on button "View Invoice" at bounding box center [438, 140] width 32 height 10
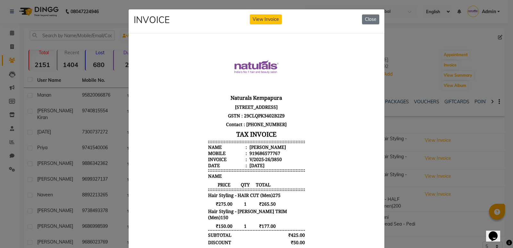
scroll to position [5, 0]
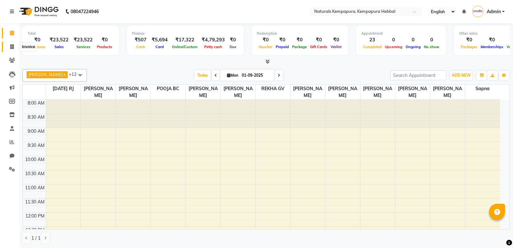
click at [11, 48] on icon at bounding box center [12, 46] width 4 height 5
select select "service"
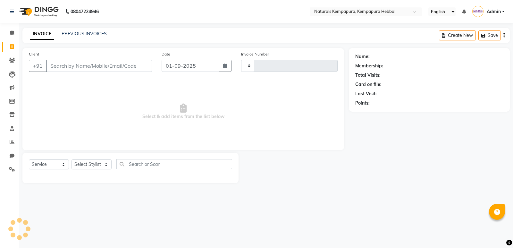
click at [57, 68] on input "Client" at bounding box center [99, 66] width 106 height 12
type input "4512"
select select "7848"
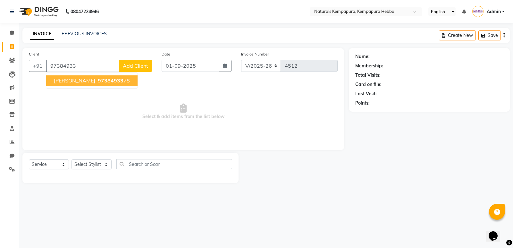
click at [98, 83] on span "97384933" at bounding box center [111, 80] width 26 height 6
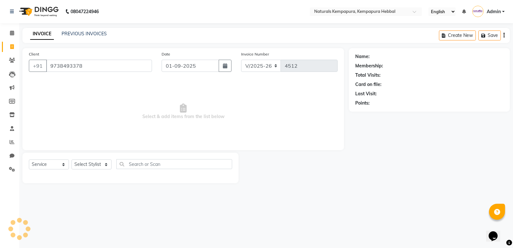
type input "9738493378"
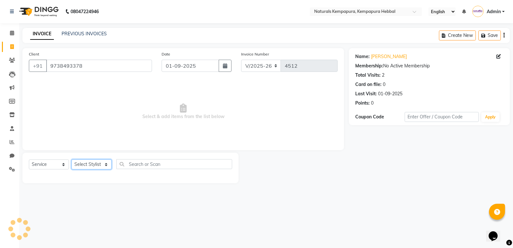
click at [109, 163] on select "Select Stylist ADARSH DANISH DURGA HARI HARAN JENNIFER Manager MOHD AARIS MOHD …" at bounding box center [91, 164] width 40 height 10
select select "70441"
click at [71, 159] on select "Select Stylist ADARSH DANISH DURGA HARI HARAN JENNIFER Manager MOHD AARIS MOHD …" at bounding box center [91, 164] width 40 height 10
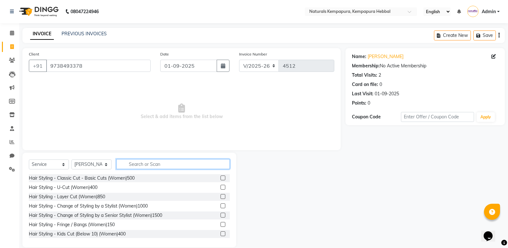
click at [134, 161] on input "text" at bounding box center [172, 164] width 113 height 10
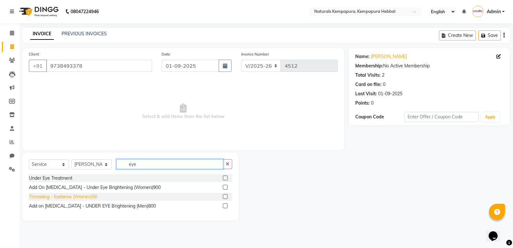
type input "eye"
click at [96, 196] on div "Threading - Eyebrow (Women)50" at bounding box center [63, 196] width 68 height 7
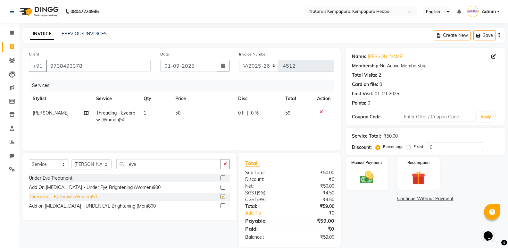
checkbox input "false"
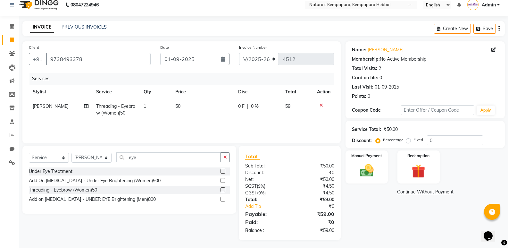
scroll to position [9, 0]
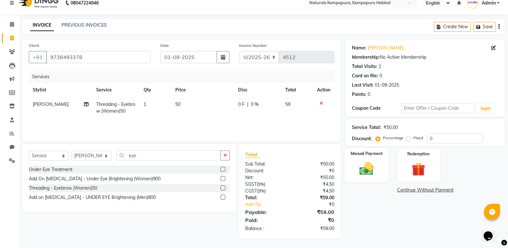
click at [368, 167] on img at bounding box center [366, 168] width 23 height 16
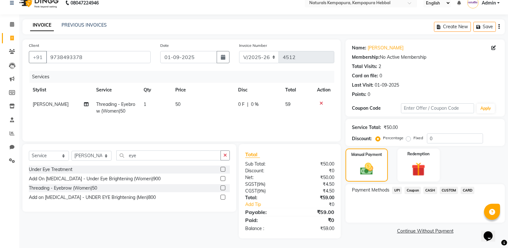
click at [395, 189] on span "UPI" at bounding box center [397, 189] width 10 height 7
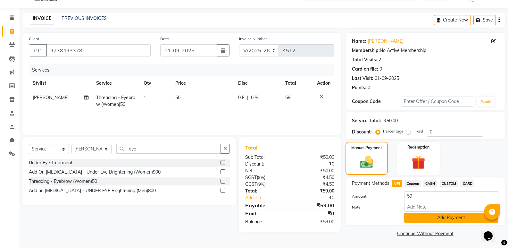
click at [421, 214] on button "Add Payment" at bounding box center [451, 217] width 94 height 10
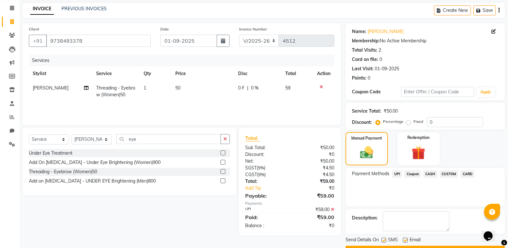
scroll to position [42, 0]
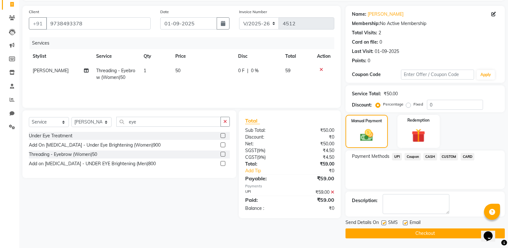
click at [406, 222] on label at bounding box center [405, 222] width 5 height 5
click at [406, 222] on input "checkbox" at bounding box center [405, 223] width 4 height 4
checkbox input "false"
click at [407, 230] on button "Checkout" at bounding box center [424, 233] width 159 height 10
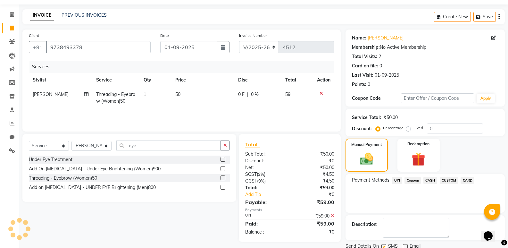
scroll to position [0, 0]
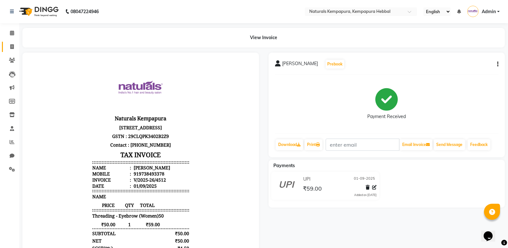
click at [4, 47] on link "Invoice" at bounding box center [9, 47] width 15 height 11
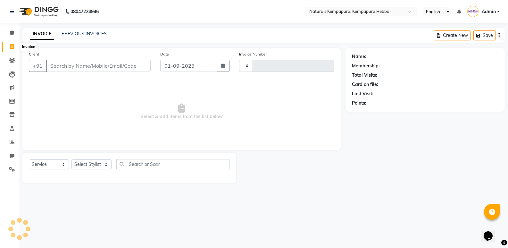
click at [10, 46] on icon at bounding box center [12, 46] width 4 height 5
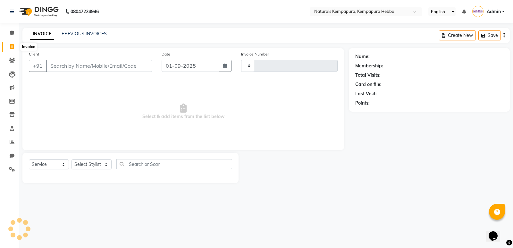
select select "service"
click at [88, 66] on input "Client" at bounding box center [99, 66] width 106 height 12
type input "4513"
select select "7848"
type input "9886149941"
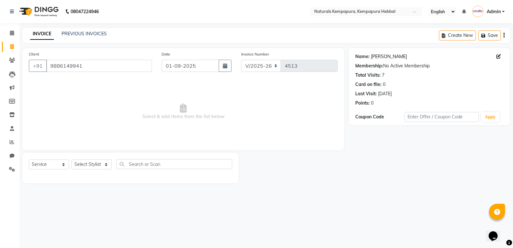
click at [374, 54] on link "Tanuja" at bounding box center [389, 56] width 36 height 7
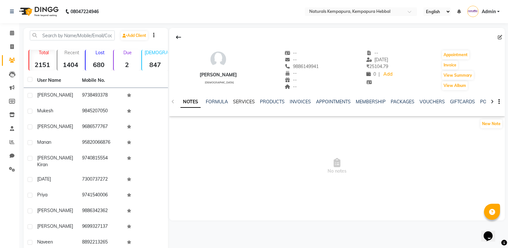
click at [242, 103] on link "SERVICES" at bounding box center [244, 102] width 22 height 6
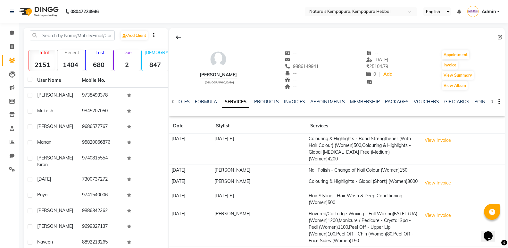
click at [450, 135] on td "View Invoice" at bounding box center [461, 148] width 85 height 31
click at [448, 140] on button "View Invoice" at bounding box center [438, 140] width 32 height 10
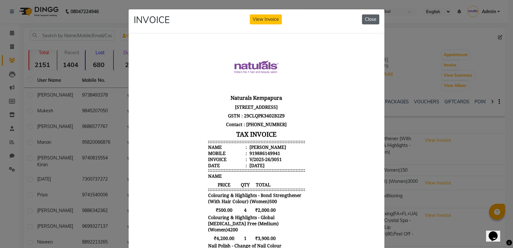
click at [370, 19] on button "Close" at bounding box center [370, 19] width 17 height 10
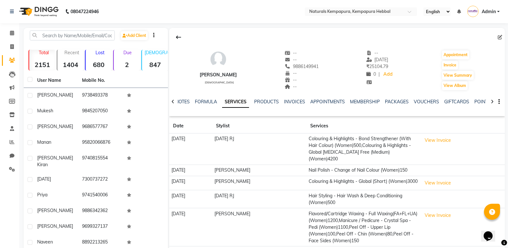
click at [294, 62] on div "--" at bounding box center [301, 59] width 34 height 7
click at [290, 69] on span "9886149941" at bounding box center [301, 66] width 34 height 6
copy span "9886149941"
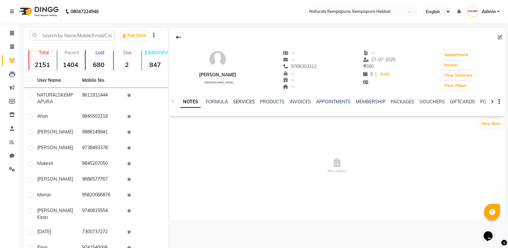
click at [242, 100] on link "SERVICES" at bounding box center [244, 102] width 22 height 6
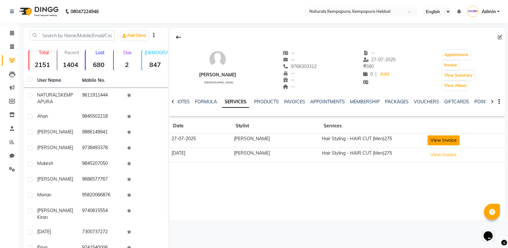
click at [454, 142] on button "View Invoice" at bounding box center [443, 140] width 32 height 10
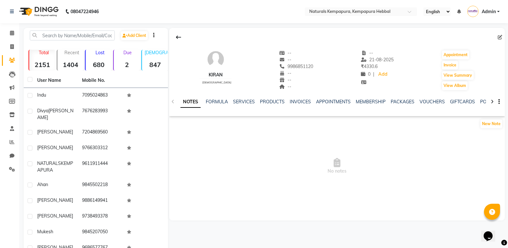
click at [238, 104] on div "SERVICES" at bounding box center [244, 101] width 22 height 7
click at [243, 100] on link "SERVICES" at bounding box center [244, 102] width 22 height 6
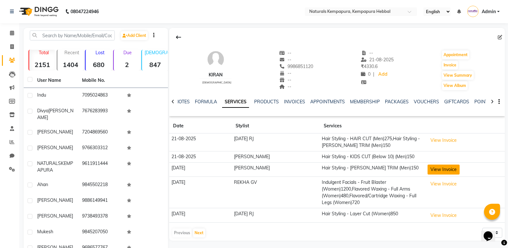
click at [439, 170] on button "View Invoice" at bounding box center [443, 169] width 32 height 10
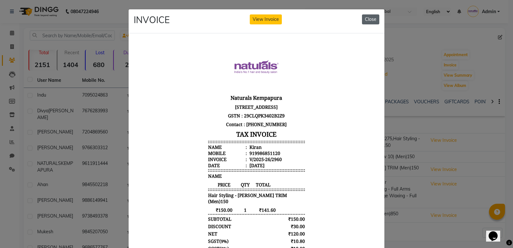
click at [372, 17] on button "Close" at bounding box center [370, 19] width 17 height 10
